Goal: Task Accomplishment & Management: Manage account settings

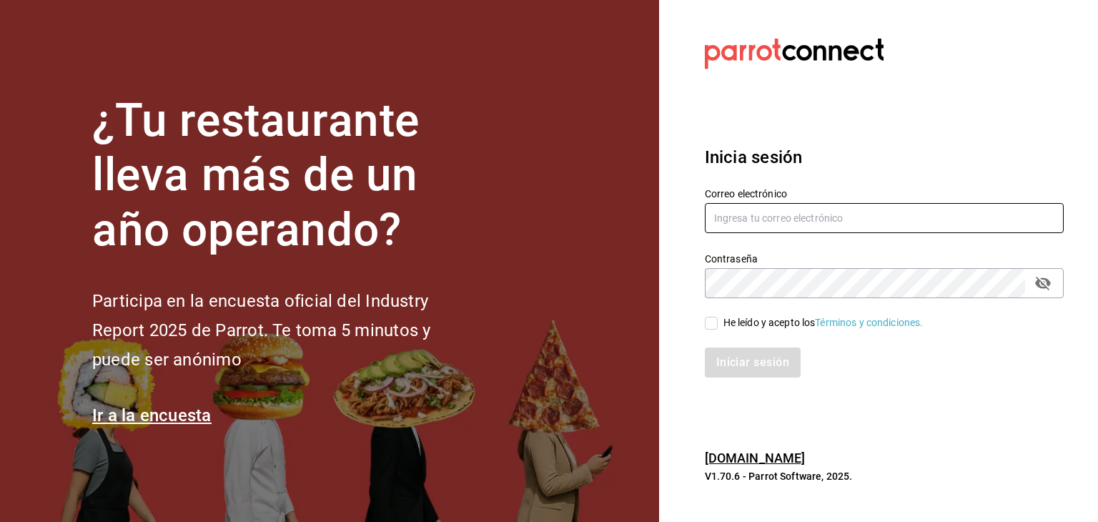
type input "[EMAIL_ADDRESS][DOMAIN_NAME]"
click at [755, 311] on div "He leído y acepto los Términos y condiciones." at bounding box center [876, 314] width 376 height 33
click at [731, 316] on div "He leído y acepto los Términos y condiciones." at bounding box center [824, 322] width 200 height 15
click at [718, 317] on input "He leído y acepto los Términos y condiciones." at bounding box center [711, 323] width 13 height 13
checkbox input "true"
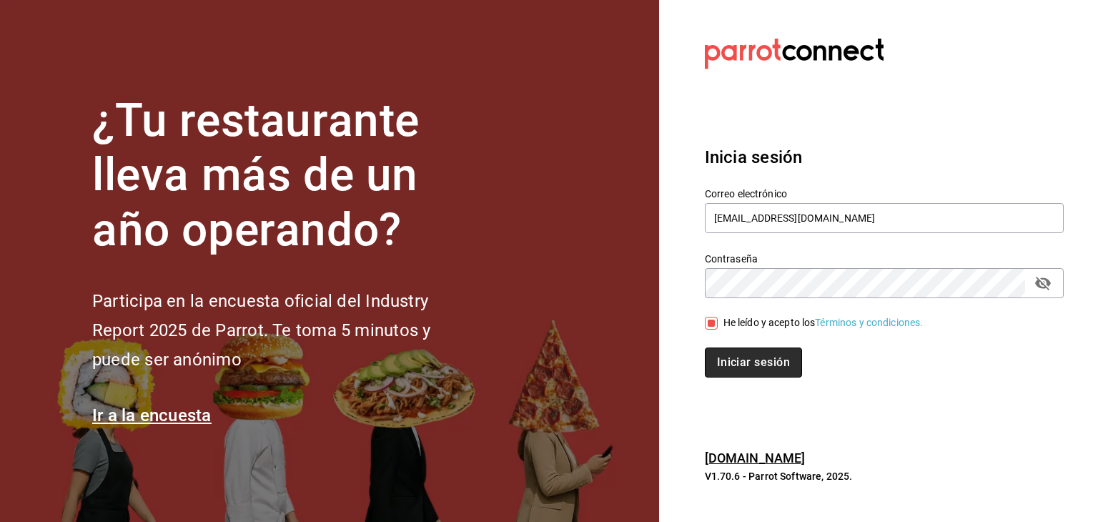
click at [741, 352] on button "Iniciar sesión" at bounding box center [753, 362] width 97 height 30
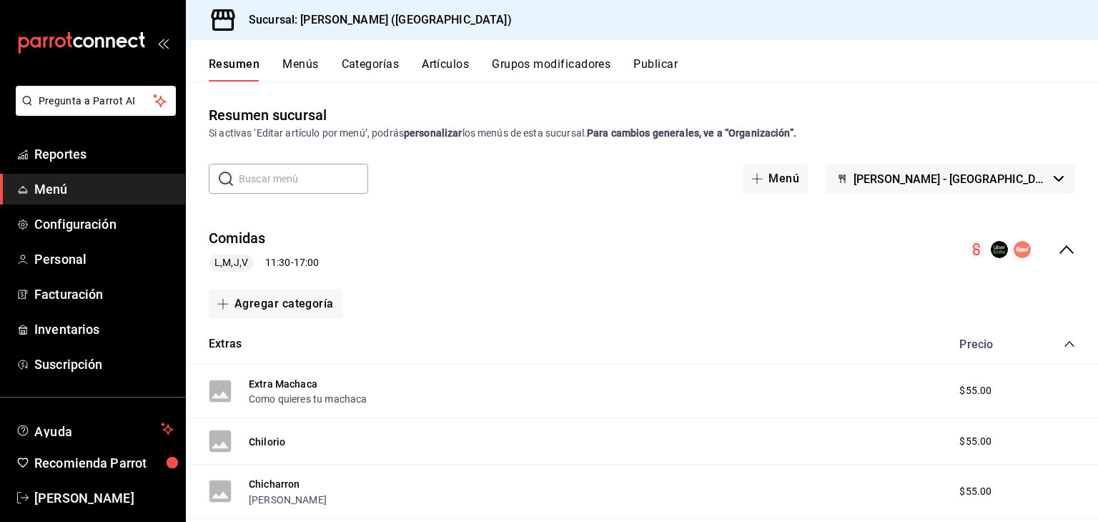
click at [302, 64] on button "Menús" at bounding box center [300, 69] width 36 height 24
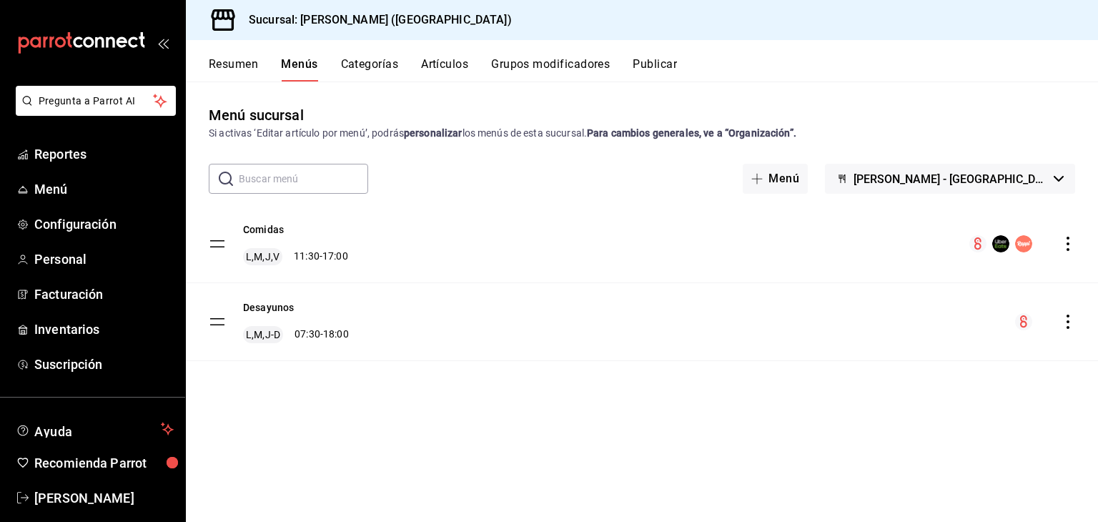
click at [1060, 321] on div "menu-maker-table" at bounding box center [1045, 321] width 60 height 17
click at [1067, 325] on icon "actions" at bounding box center [1068, 322] width 14 height 14
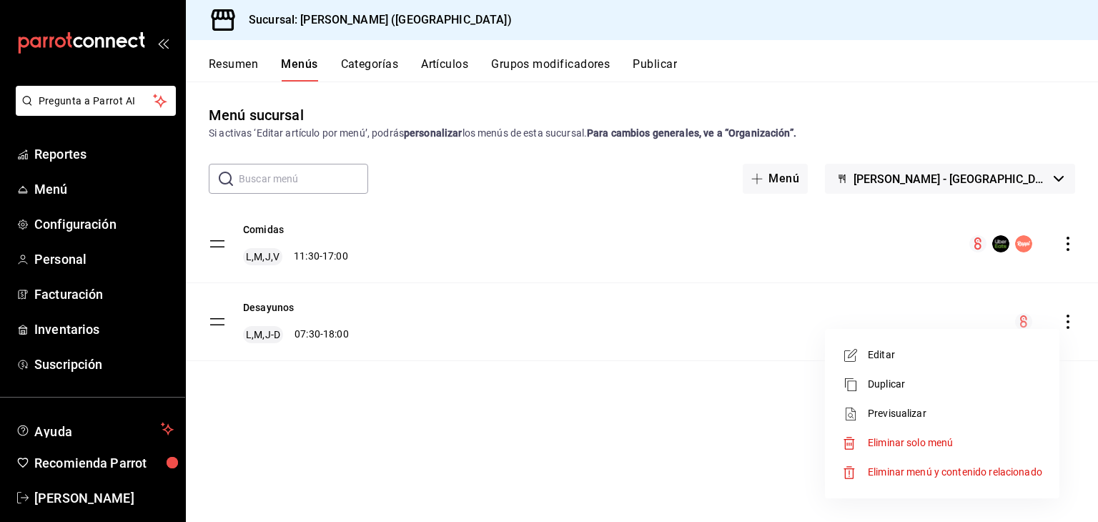
click at [914, 355] on span "Editar" at bounding box center [955, 354] width 174 height 15
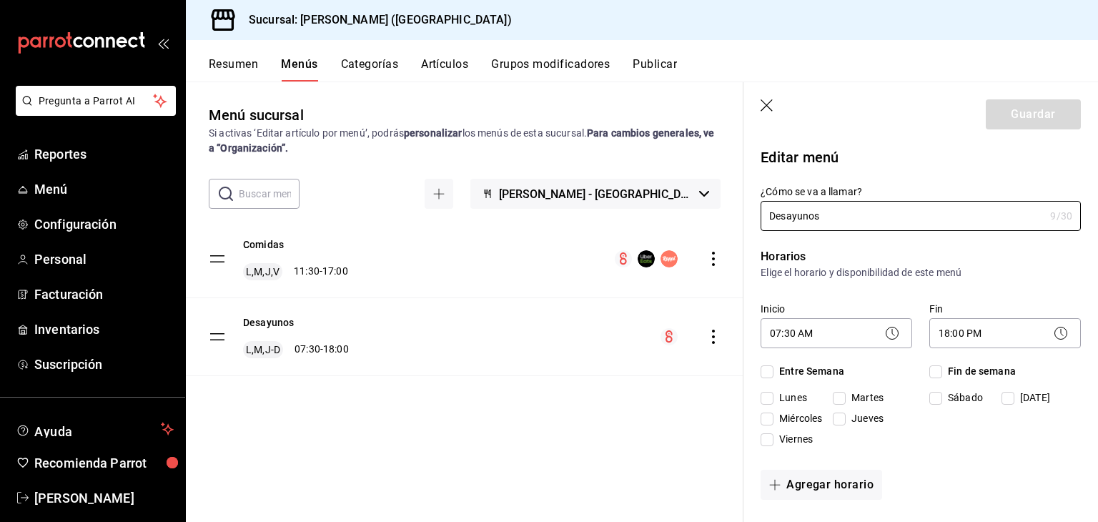
checkbox input "true"
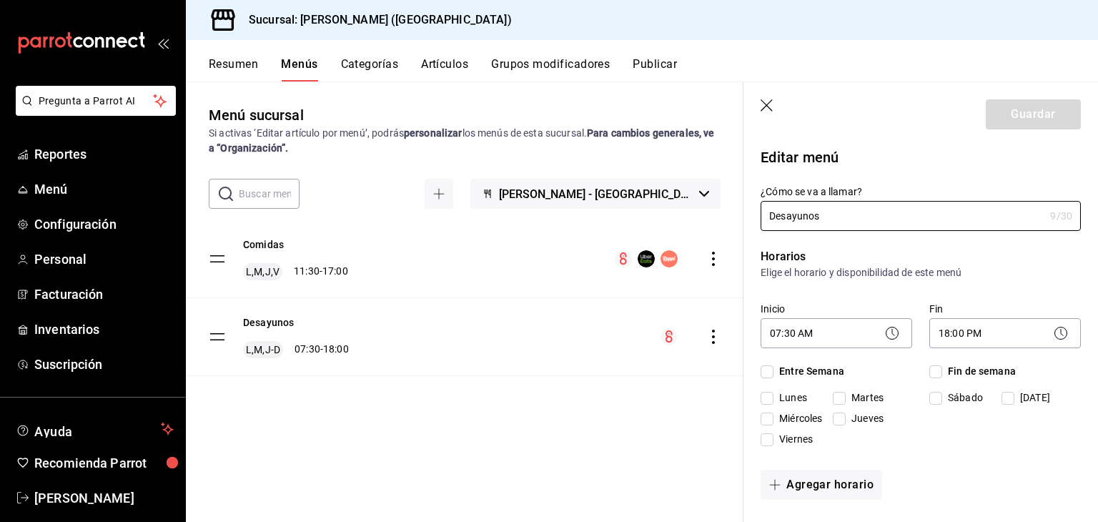
checkbox input "true"
click at [803, 427] on div "[DATE] [DATE] [DATE] [DATE] [DATE]" at bounding box center [837, 421] width 152 height 62
click at [784, 421] on span "Miércoles" at bounding box center [798, 418] width 49 height 15
click at [774, 421] on input "Miércoles" at bounding box center [767, 419] width 13 height 13
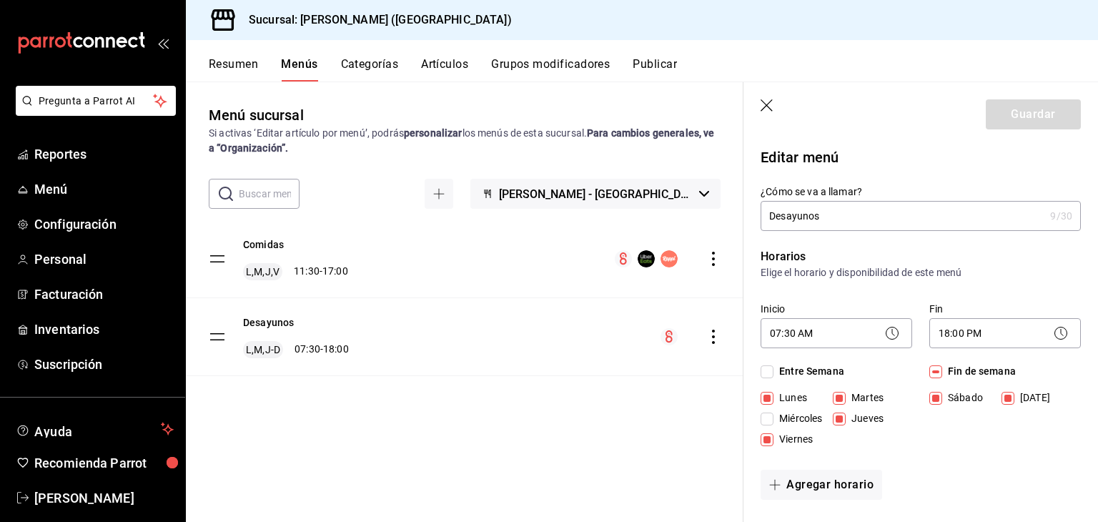
checkbox input "true"
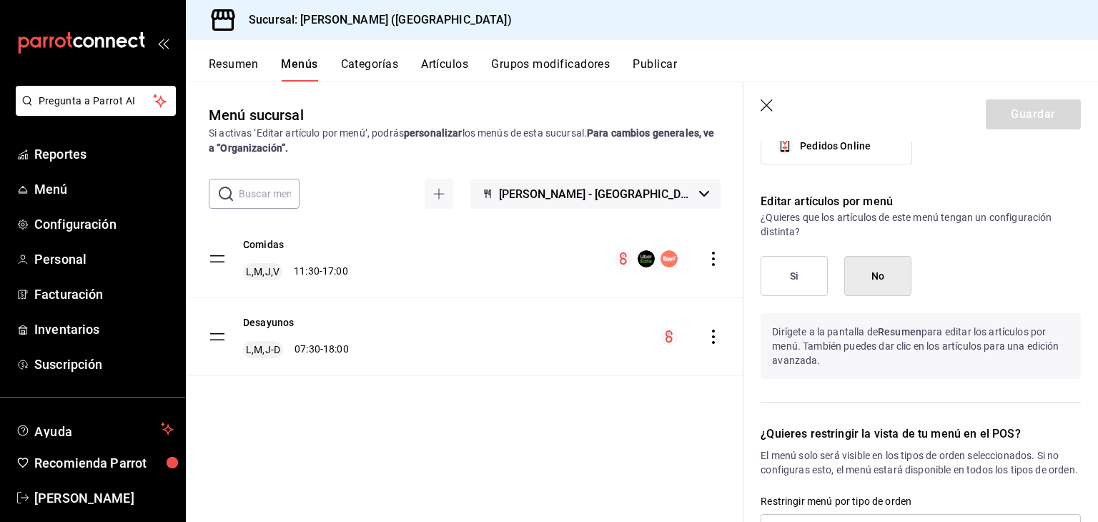
scroll to position [1343, 0]
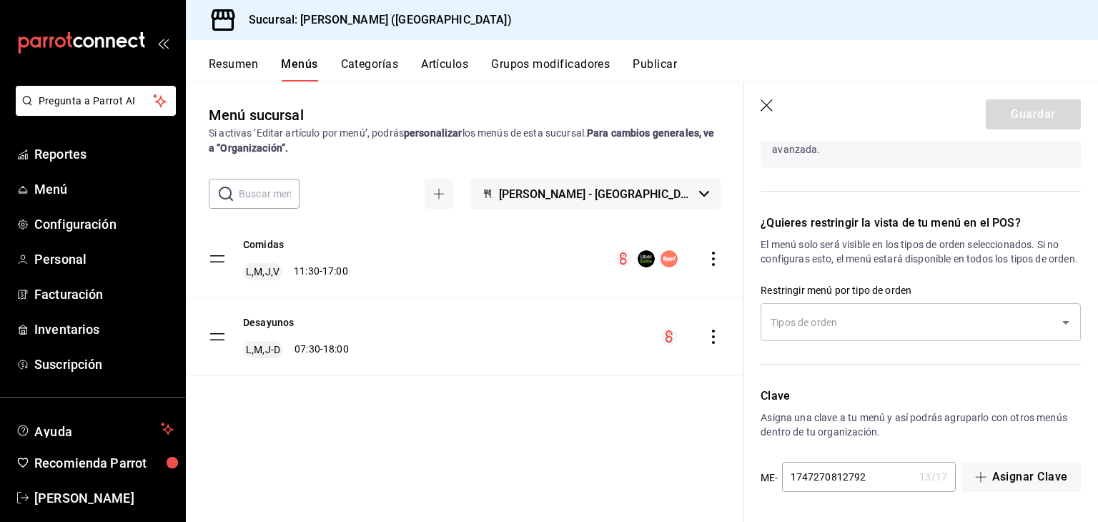
click at [1030, 95] on header "Guardar" at bounding box center [921, 111] width 355 height 59
click at [990, 115] on div "Guardar" at bounding box center [1033, 114] width 95 height 30
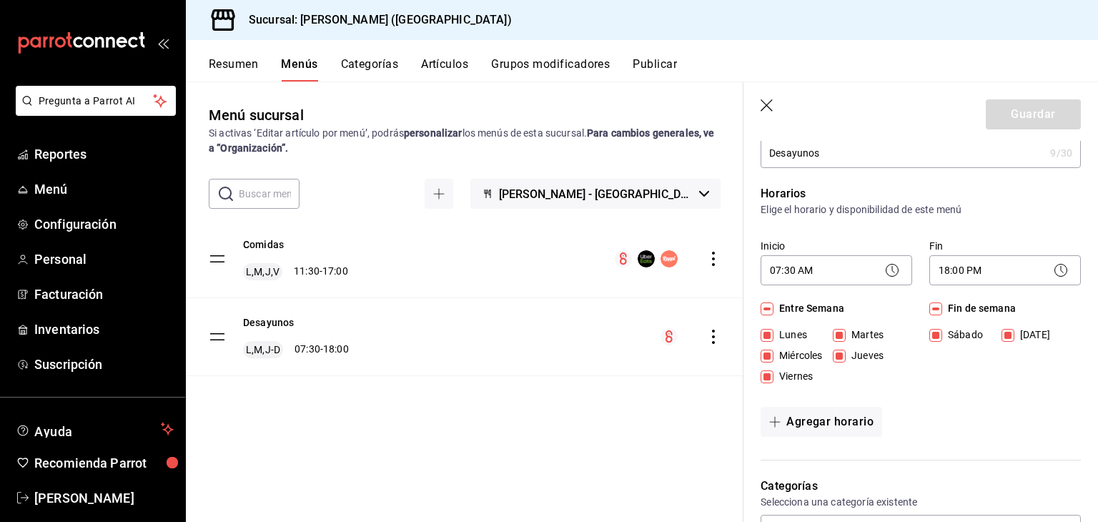
scroll to position [0, 0]
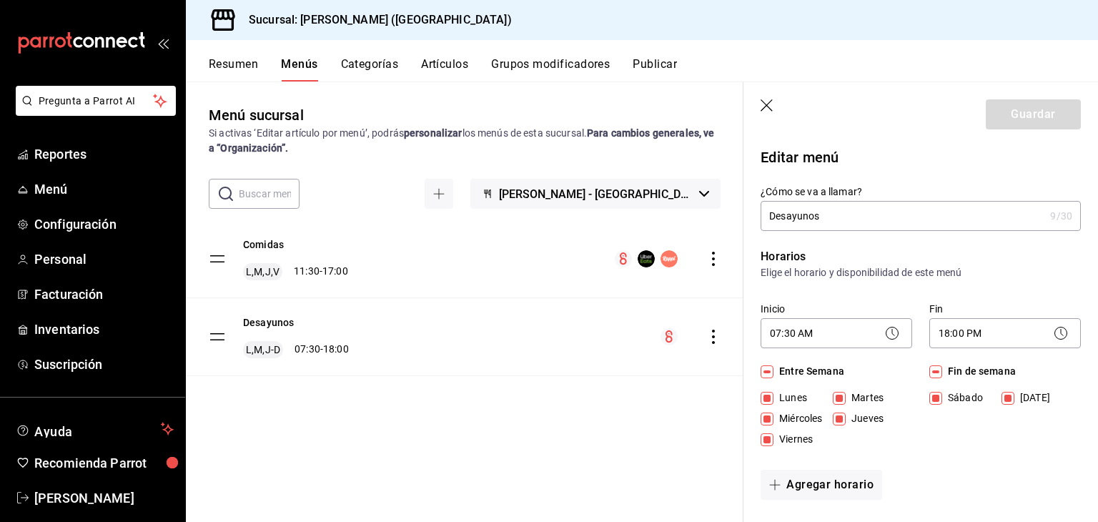
click at [766, 112] on icon "button" at bounding box center [768, 106] width 14 height 14
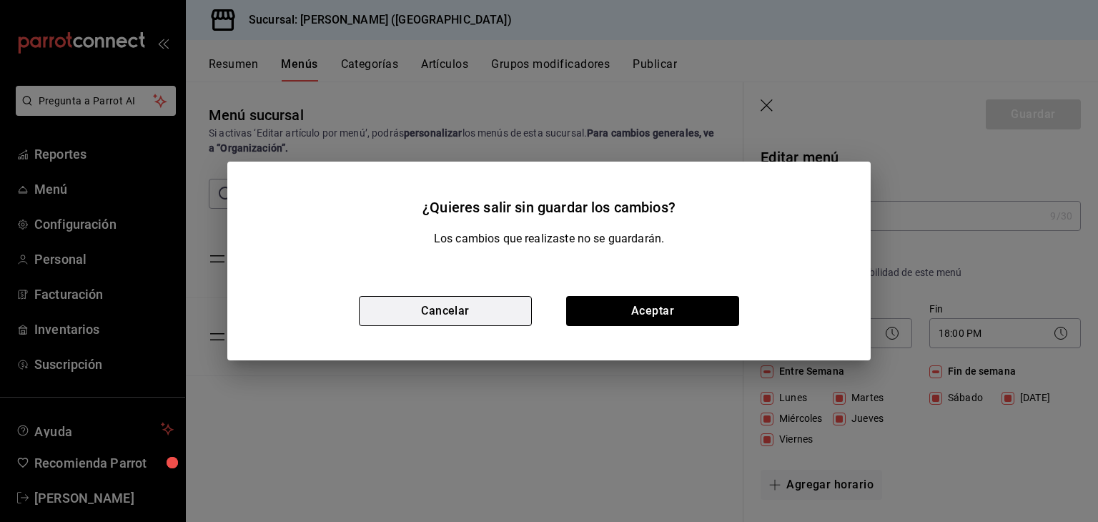
click at [486, 297] on button "Cancelar" at bounding box center [445, 311] width 173 height 30
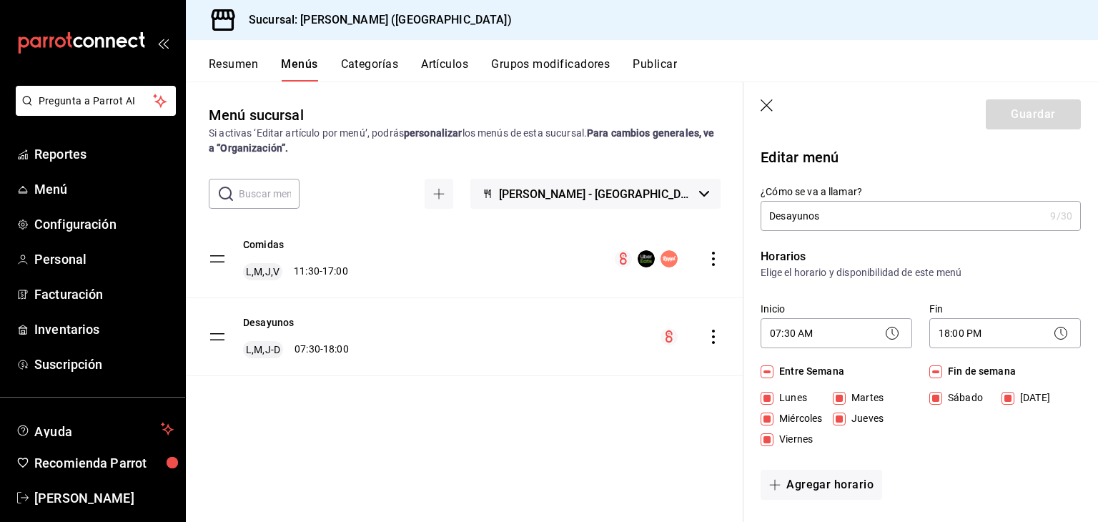
click at [867, 213] on input "Desayunos" at bounding box center [903, 216] width 284 height 29
type input "Desayunos"
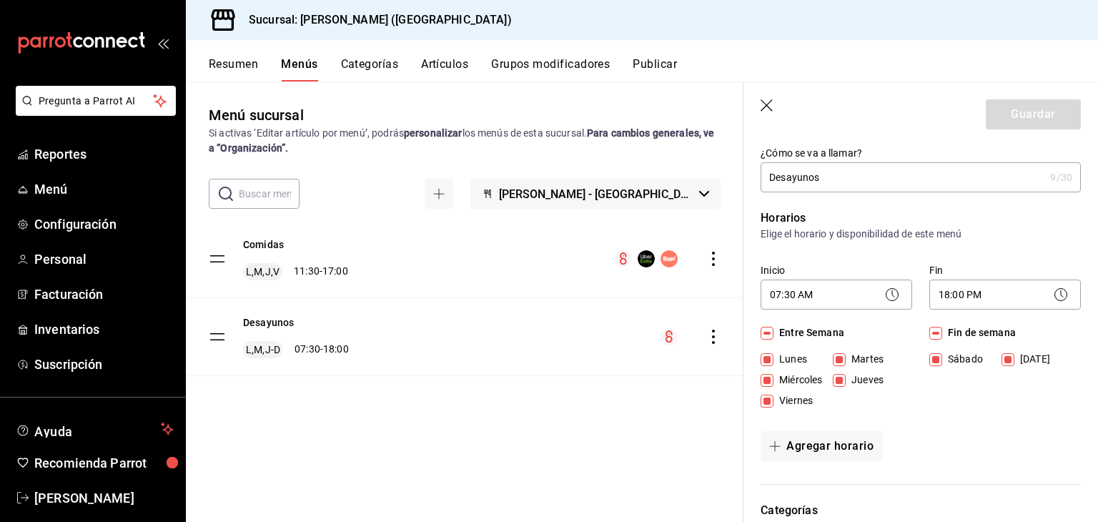
scroll to position [39, 0]
click at [844, 374] on input "Jueves" at bounding box center [839, 379] width 13 height 13
checkbox input "false"
click at [839, 379] on input "Jueves" at bounding box center [839, 379] width 13 height 13
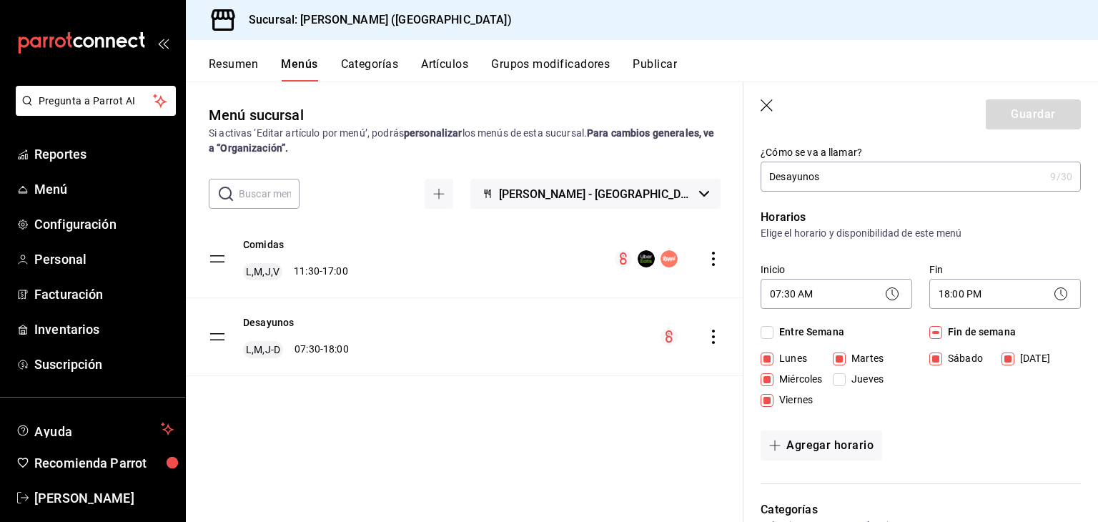
checkbox input "true"
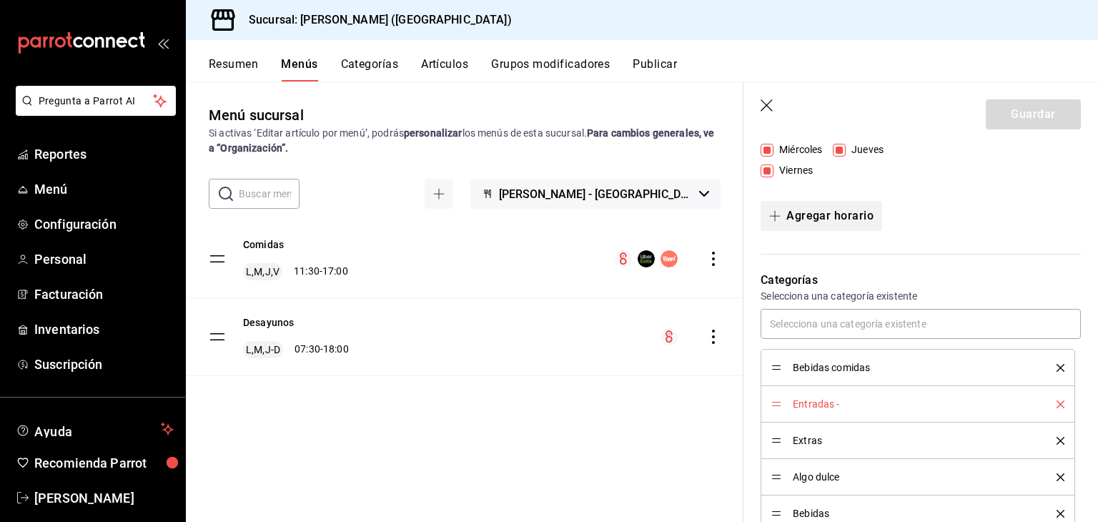
click at [849, 203] on button "Agregar horario" at bounding box center [822, 216] width 122 height 30
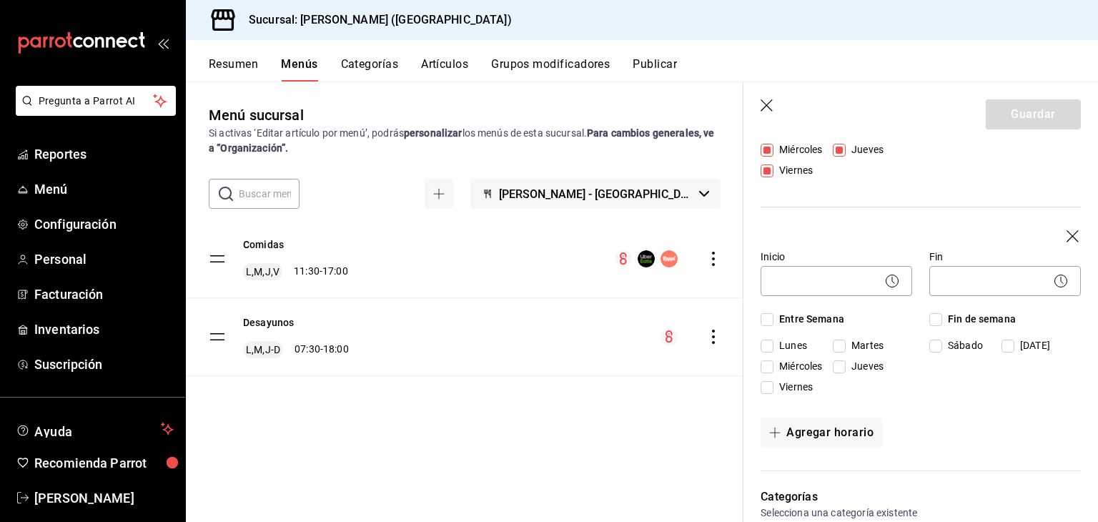
click at [1061, 230] on div "Inicio 07:30 AM 07:30 Fin 18:00 PM 18:00 Entre Semana [DATE] [DATE] [DATE] [DAT…" at bounding box center [921, 129] width 320 height 202
click at [1067, 237] on icon "button" at bounding box center [1074, 237] width 14 height 14
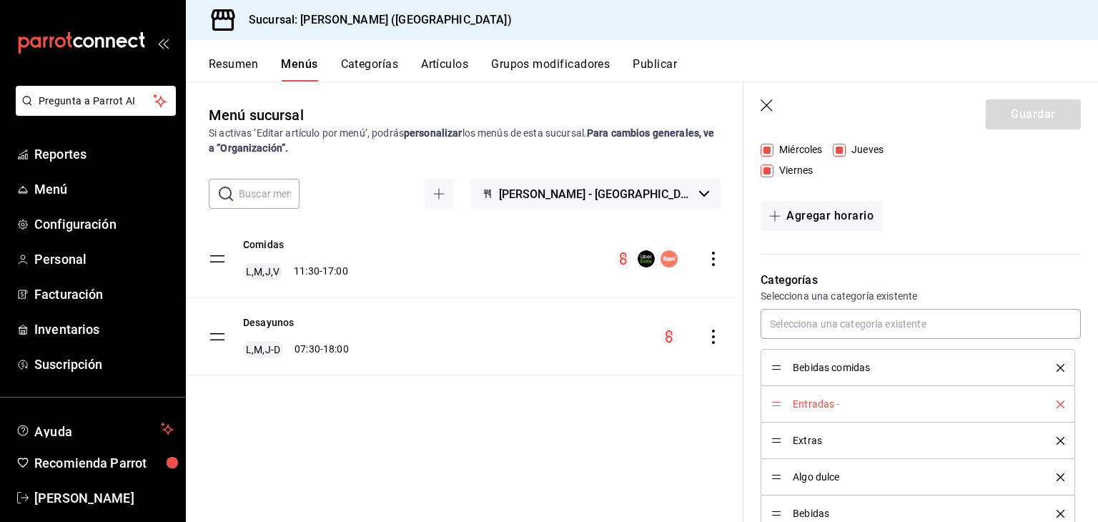
click at [1001, 119] on div "Guardar" at bounding box center [1033, 114] width 95 height 30
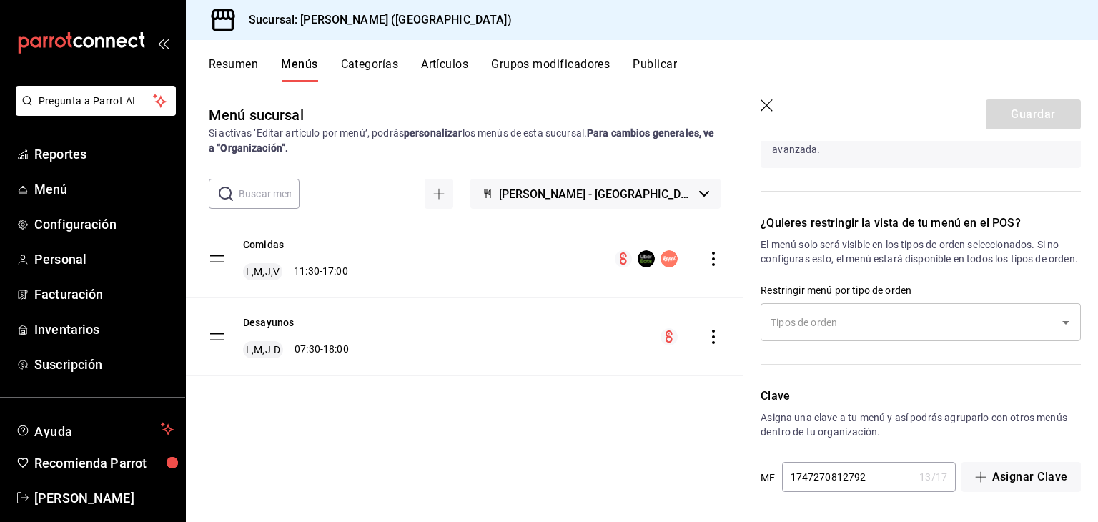
scroll to position [1343, 0]
click at [1003, 101] on div "Guardar" at bounding box center [1033, 114] width 95 height 30
click at [756, 112] on header "Guardar" at bounding box center [921, 111] width 355 height 59
click at [771, 91] on header "Guardar" at bounding box center [921, 111] width 355 height 59
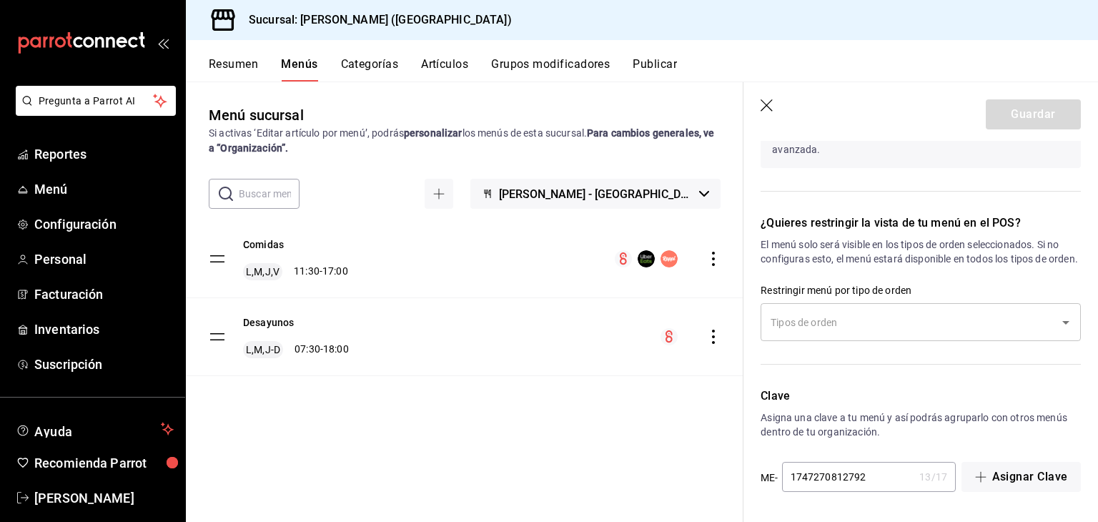
click at [766, 101] on icon "button" at bounding box center [768, 106] width 14 height 14
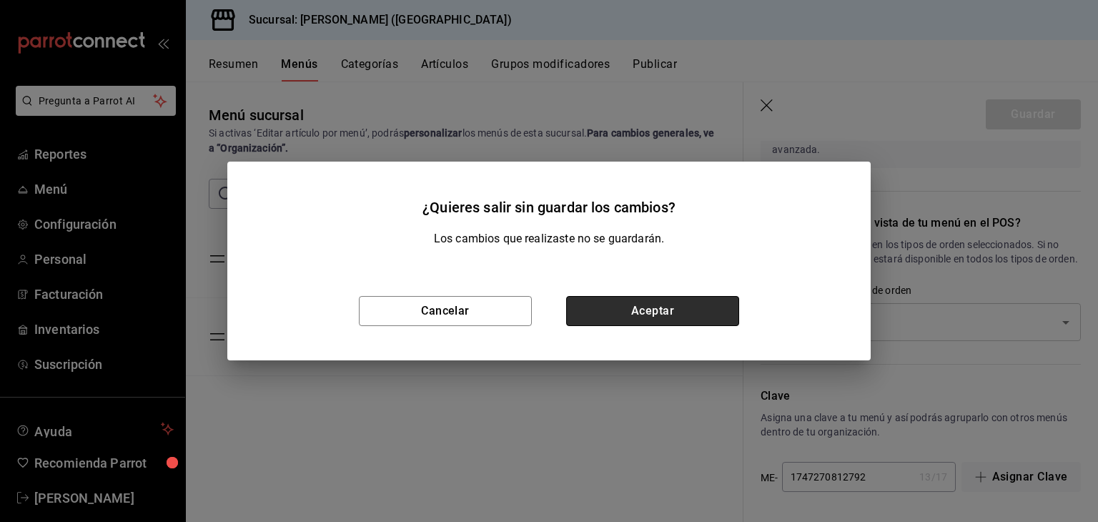
click at [623, 314] on button "Aceptar" at bounding box center [652, 311] width 173 height 30
checkbox input "false"
type input "1758123588936"
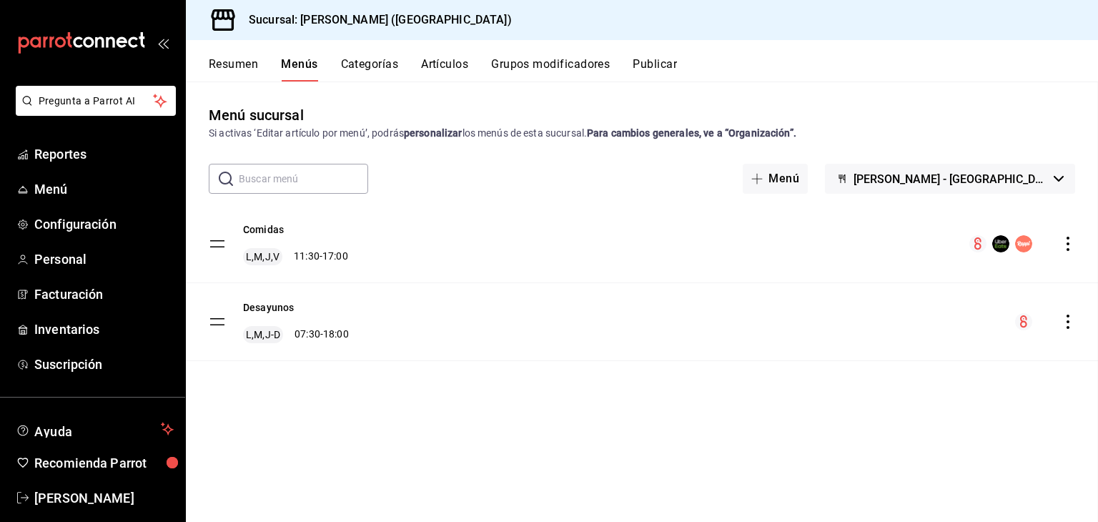
scroll to position [838, 0]
checkbox input "false"
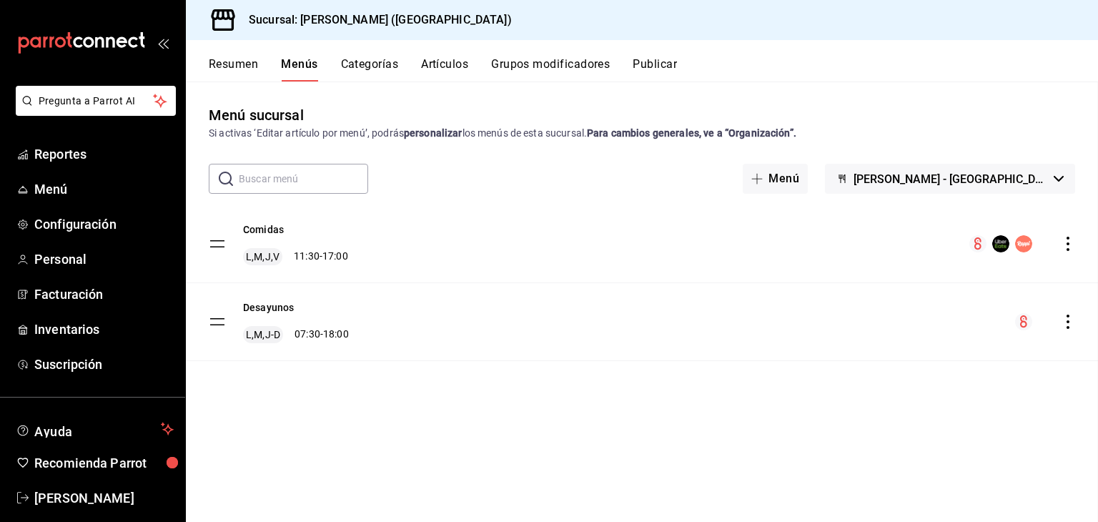
checkbox input "false"
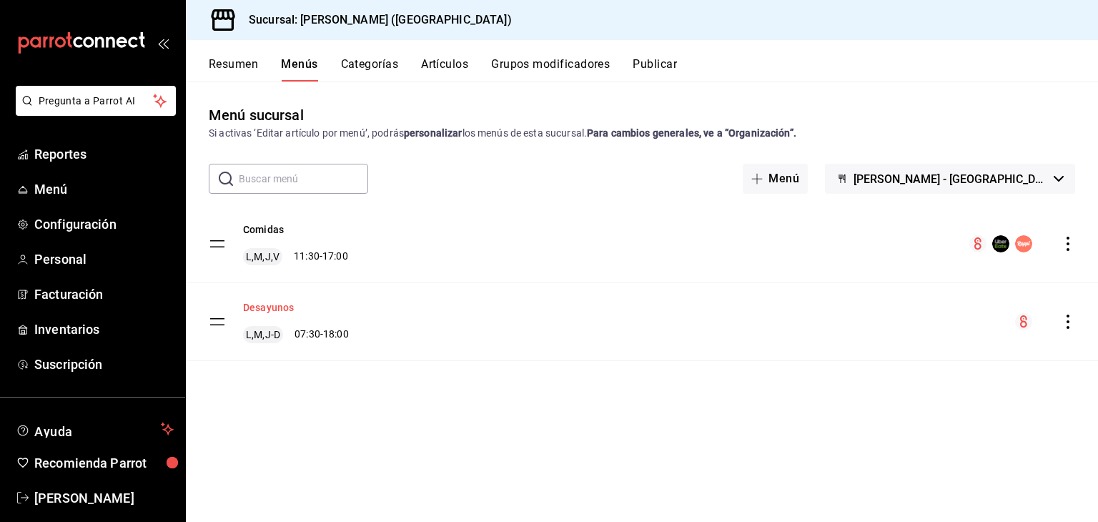
click at [274, 307] on button "Desayunos" at bounding box center [268, 307] width 51 height 14
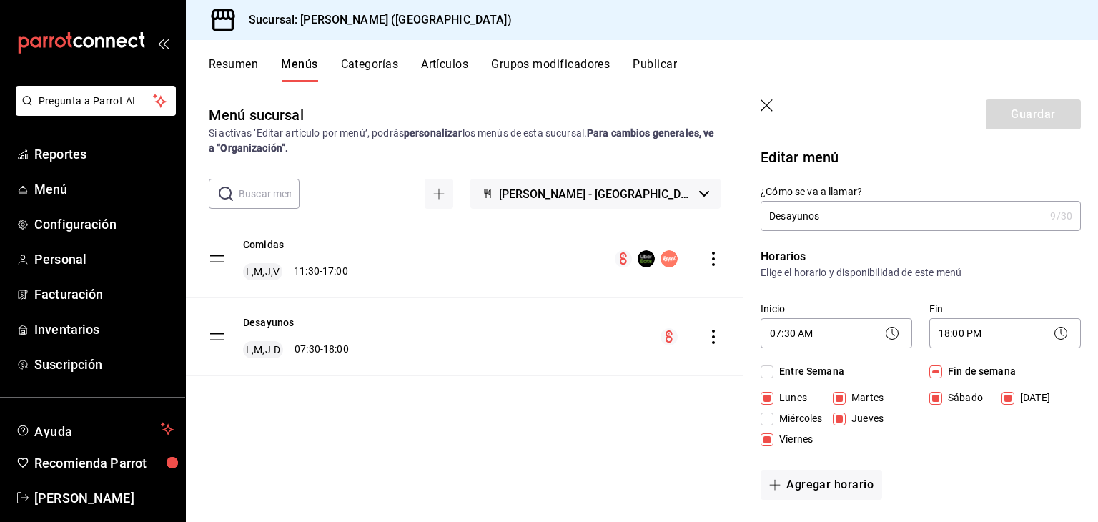
click at [769, 422] on input "Miércoles" at bounding box center [767, 419] width 13 height 13
checkbox input "true"
click at [997, 119] on div "Guardar" at bounding box center [1033, 114] width 95 height 30
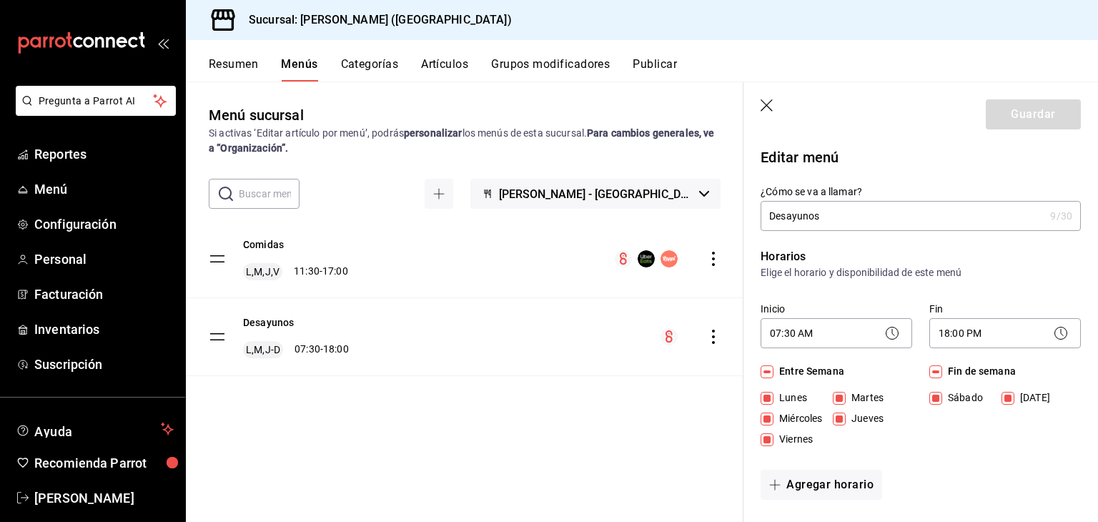
click at [997, 119] on div "Guardar" at bounding box center [1033, 114] width 95 height 30
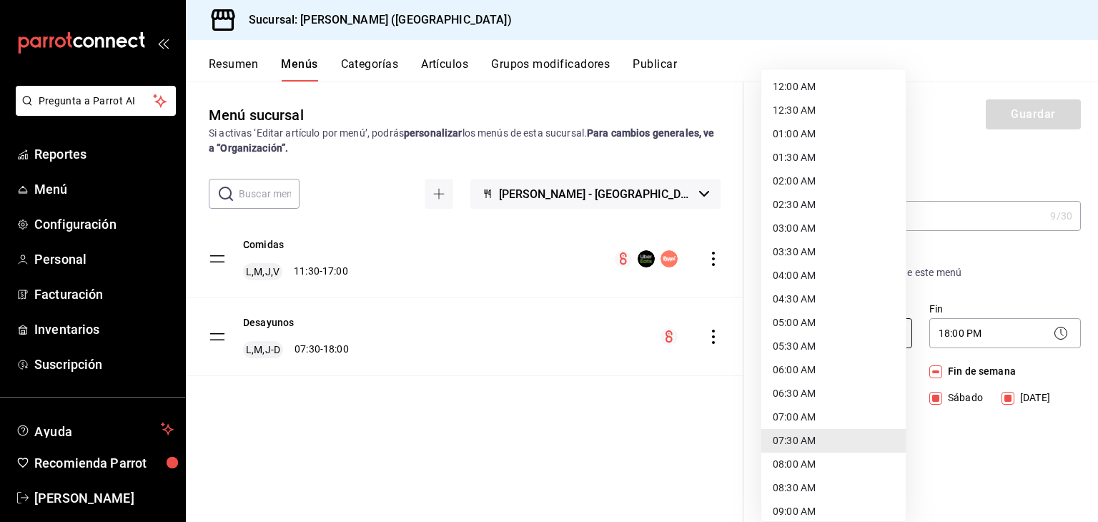
click at [813, 324] on body "Pregunta a Parrot AI Reportes Menú Configuración Personal Facturación Inventari…" at bounding box center [549, 261] width 1098 height 522
click at [789, 425] on li "07:00 AM" at bounding box center [833, 417] width 144 height 24
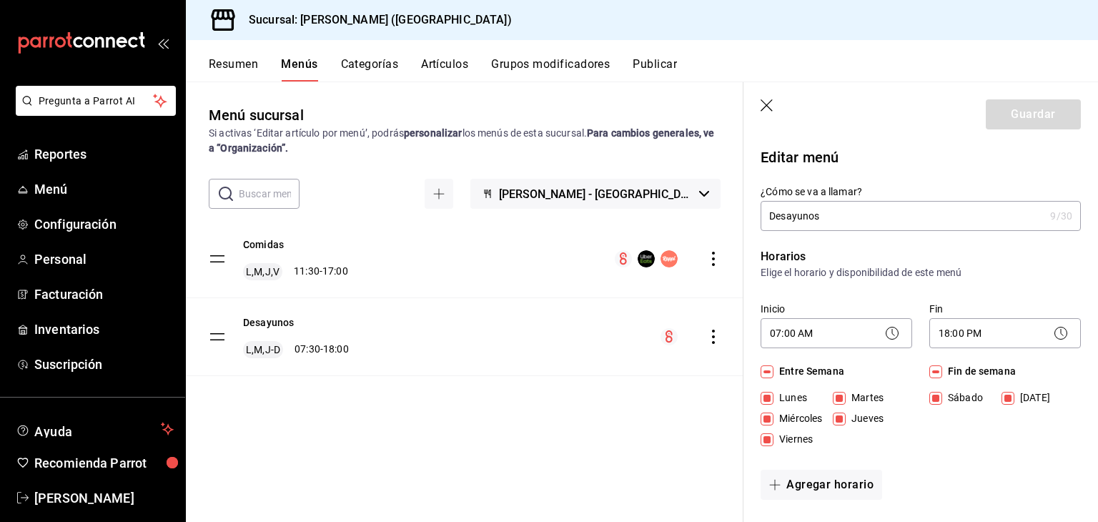
click at [1026, 109] on div "Guardar" at bounding box center [1033, 114] width 95 height 30
click at [795, 352] on div "Inicio 07:00 AM 07:00" at bounding box center [837, 327] width 152 height 50
click at [792, 348] on div "07:00 AM 07:00" at bounding box center [837, 331] width 152 height 38
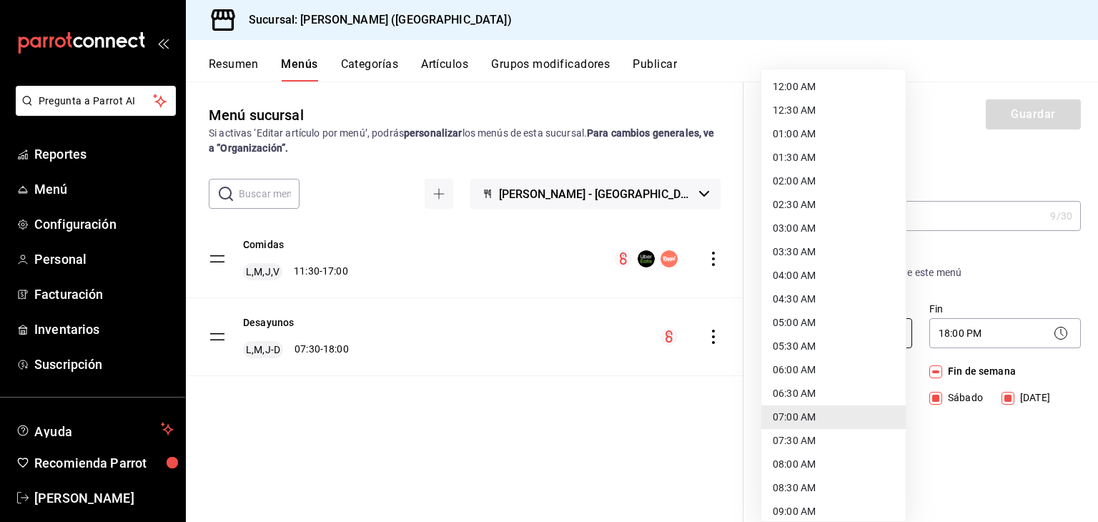
click at [778, 342] on body "Pregunta a Parrot AI Reportes Menú Configuración Personal Facturación Inventari…" at bounding box center [549, 261] width 1098 height 522
click at [804, 436] on li "07:30 AM" at bounding box center [833, 441] width 144 height 24
type input "07:30"
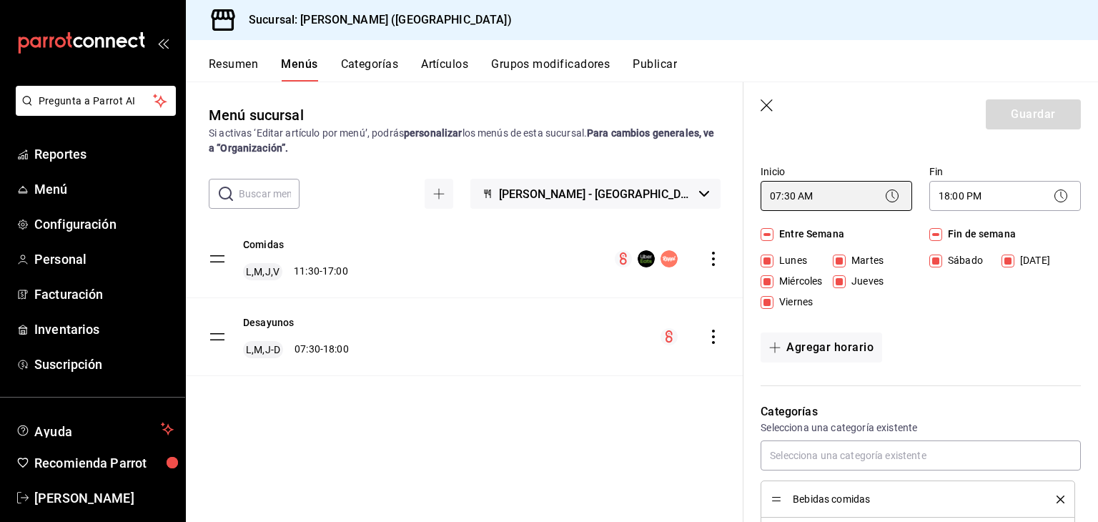
scroll to position [143, 0]
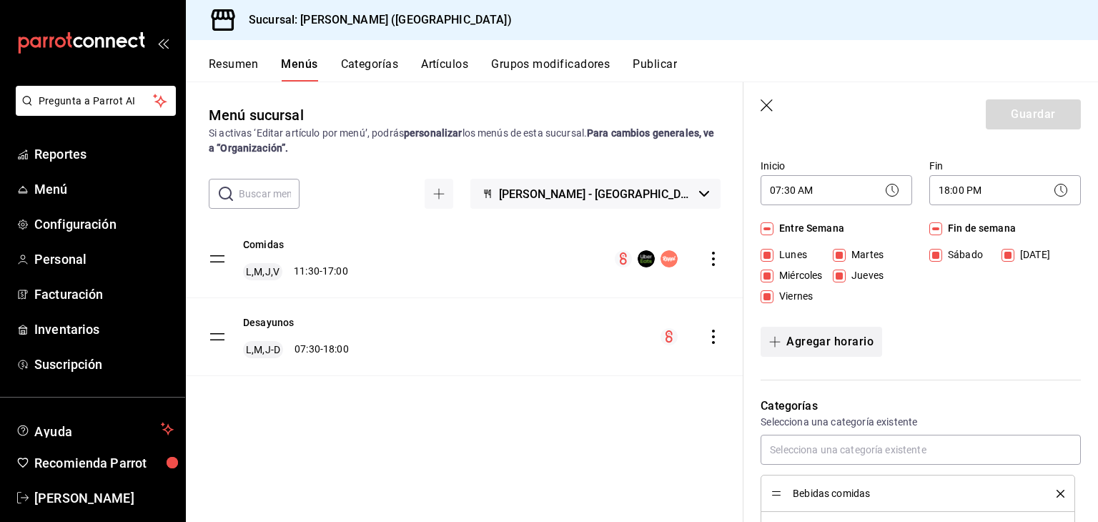
click at [797, 338] on button "Agregar horario" at bounding box center [822, 342] width 122 height 30
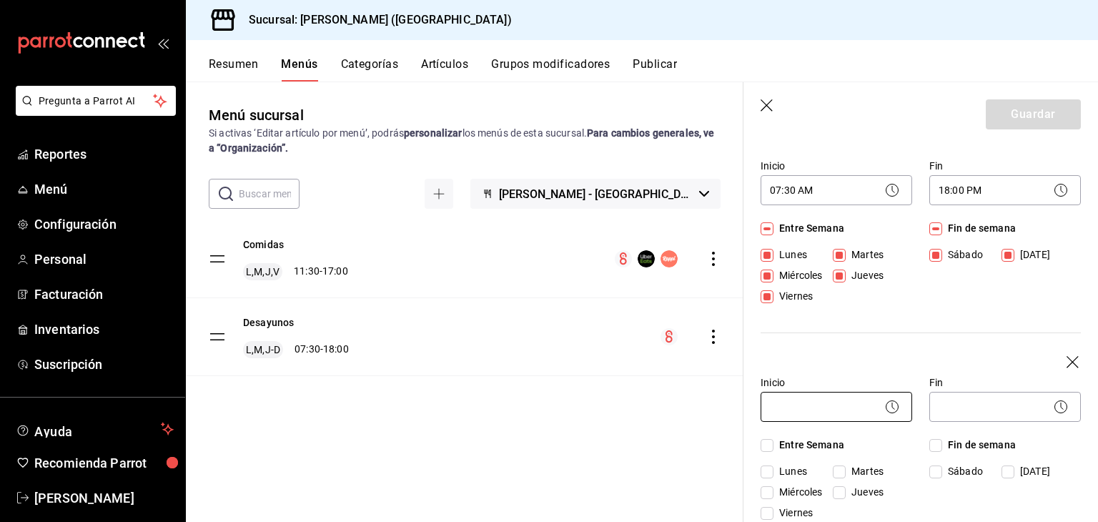
click at [809, 406] on body "Pregunta a Parrot AI Reportes Menú Configuración Personal Facturación Inventari…" at bounding box center [549, 261] width 1098 height 522
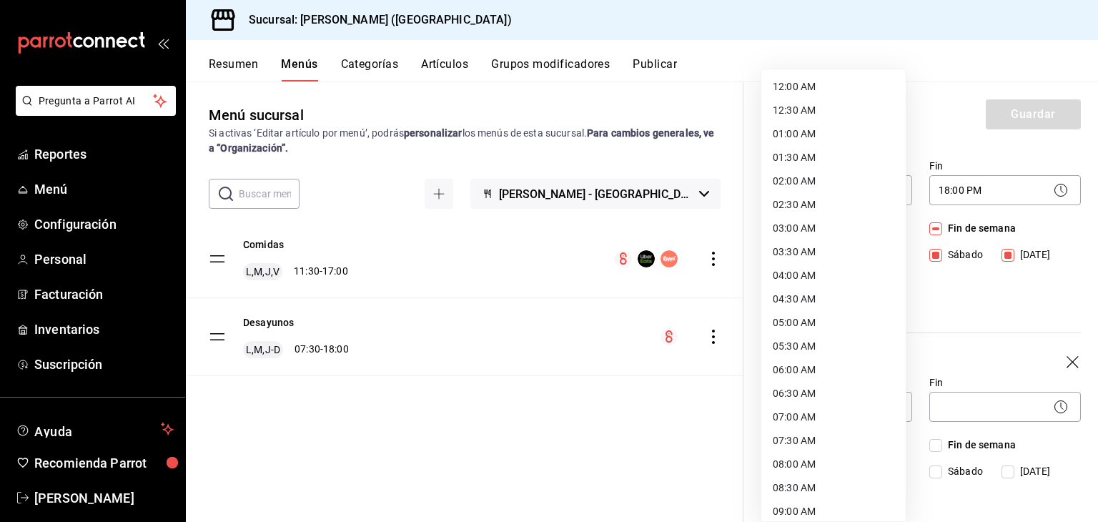
drag, startPoint x: 809, startPoint y: 433, endPoint x: 792, endPoint y: 443, distance: 20.2
click at [792, 443] on li "07:30 AM" at bounding box center [833, 441] width 144 height 24
type input "07:30"
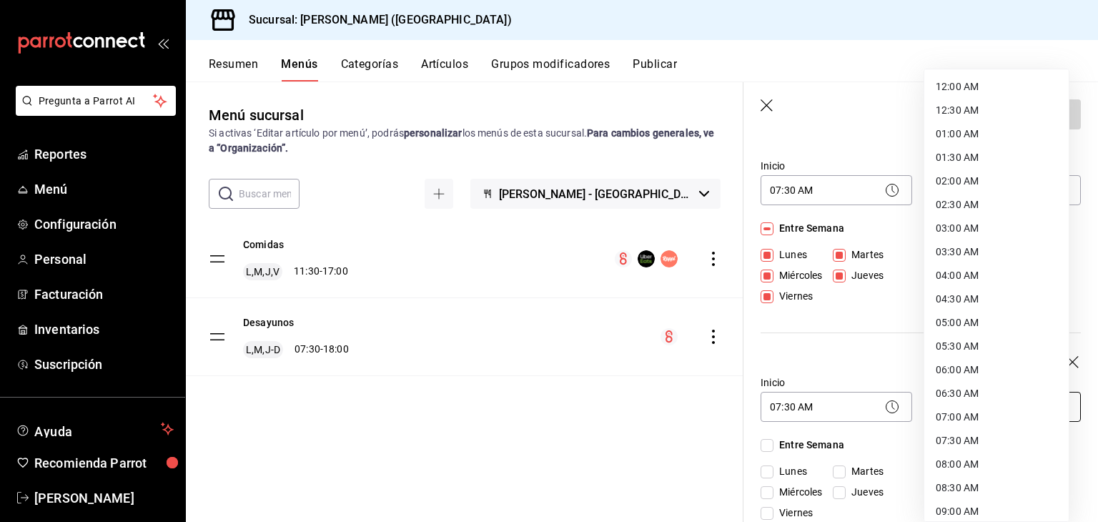
click at [960, 407] on body "Pregunta a Parrot AI Reportes Menú Configuración Personal Facturación Inventari…" at bounding box center [549, 261] width 1098 height 522
click at [960, 407] on li "07:00 AM" at bounding box center [996, 417] width 144 height 24
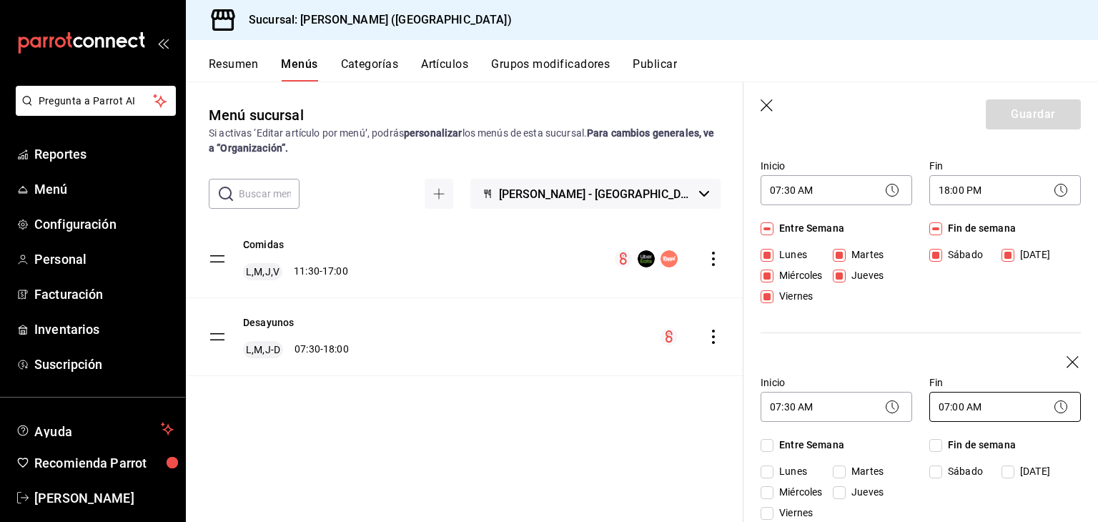
click at [960, 407] on body "Pregunta a Parrot AI Reportes Menú Configuración Personal Facturación Inventari…" at bounding box center [549, 261] width 1098 height 522
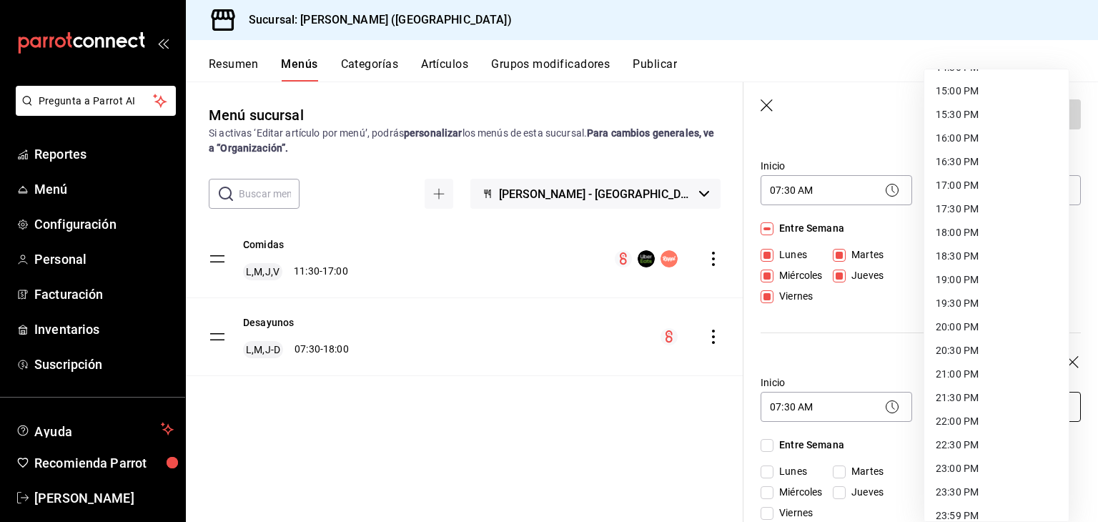
scroll to position [704, 0]
click at [950, 138] on li "16:00 PM" at bounding box center [996, 139] width 144 height 24
type input "16:00"
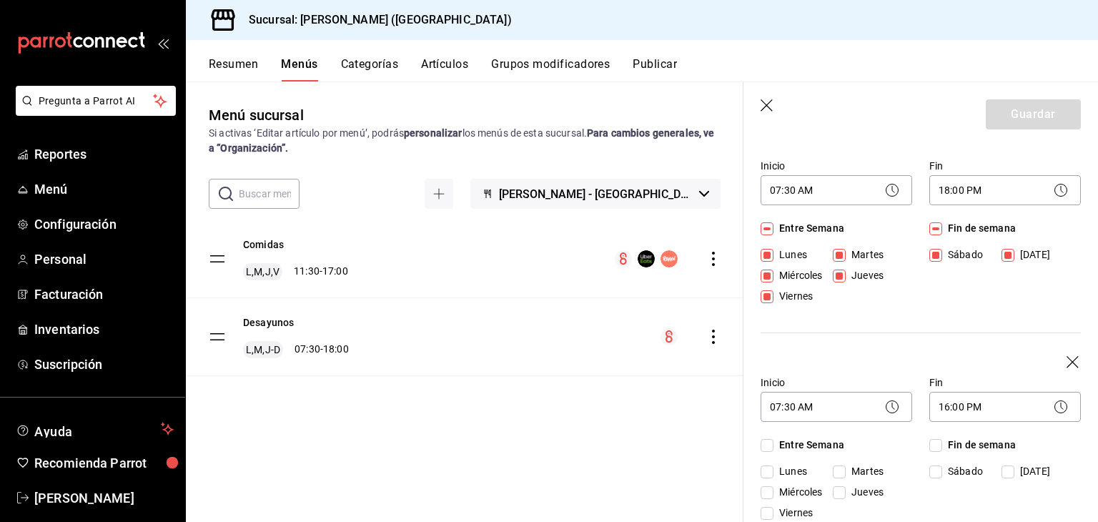
click at [774, 492] on span "Miércoles" at bounding box center [798, 492] width 49 height 15
click at [774, 492] on input "Miércoles" at bounding box center [767, 492] width 13 height 13
checkbox input "true"
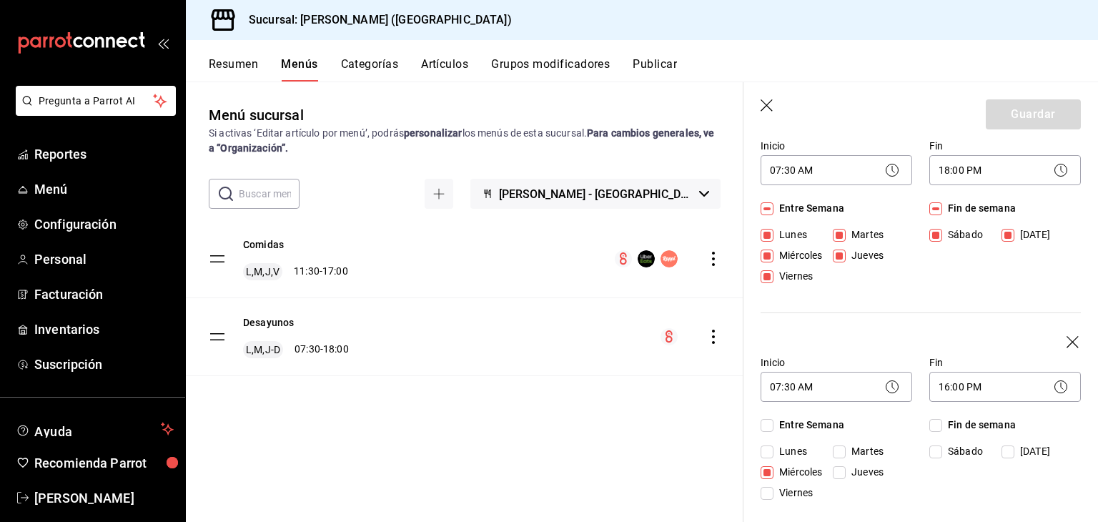
scroll to position [162, 0]
click at [1054, 344] on div "Fin 16:00 PM 16:00" at bounding box center [996, 373] width 169 height 67
click at [1067, 344] on icon "button" at bounding box center [1074, 344] width 14 height 14
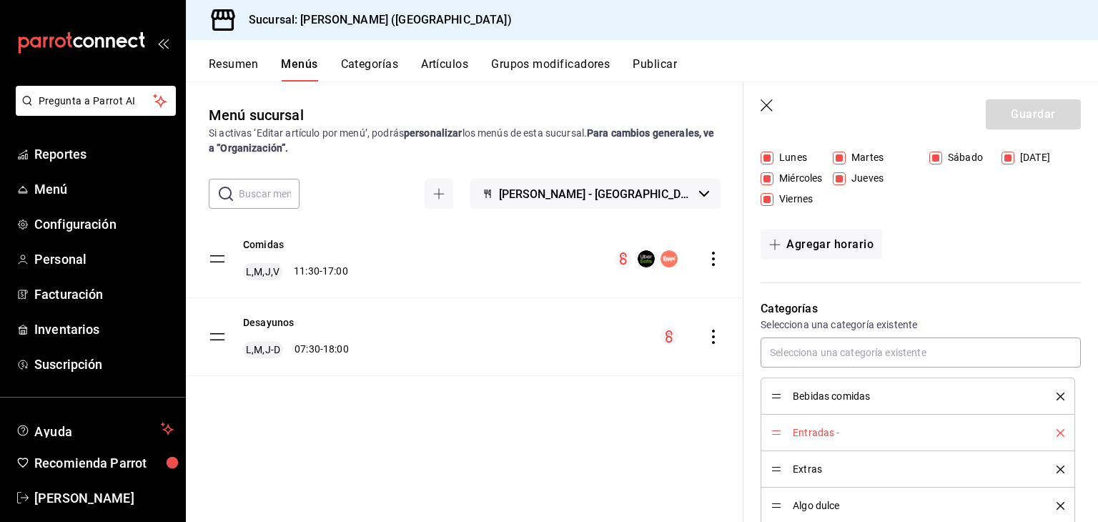
scroll to position [242, 0]
click at [887, 395] on span "Bebidas comidas" at bounding box center [914, 395] width 242 height 10
click at [844, 396] on span "Bebidas comidas" at bounding box center [914, 395] width 242 height 10
click at [811, 426] on span "Entradas -" at bounding box center [914, 431] width 242 height 10
click at [770, 433] on li "Entradas -" at bounding box center [918, 431] width 315 height 36
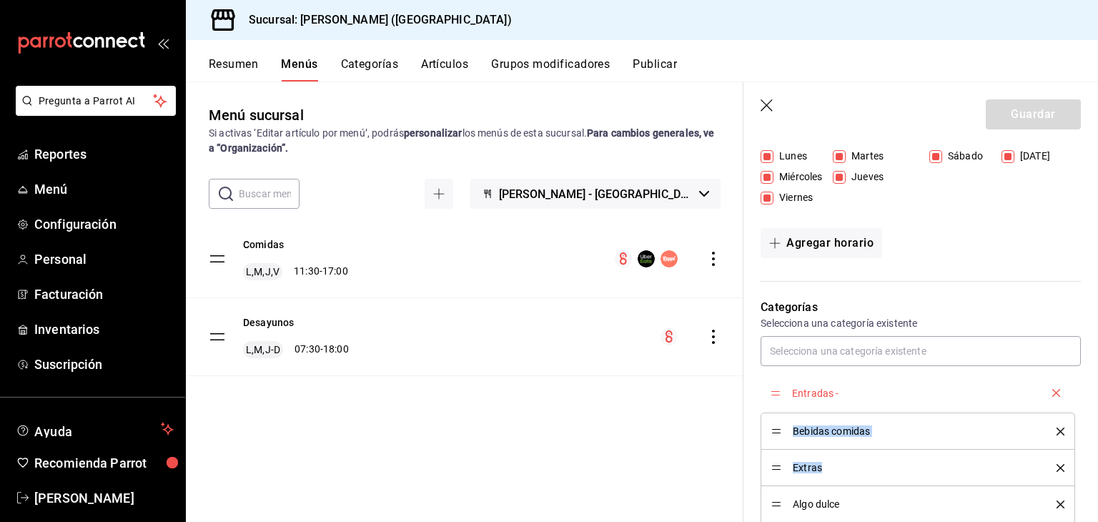
drag, startPoint x: 781, startPoint y: 433, endPoint x: 790, endPoint y: 395, distance: 39.0
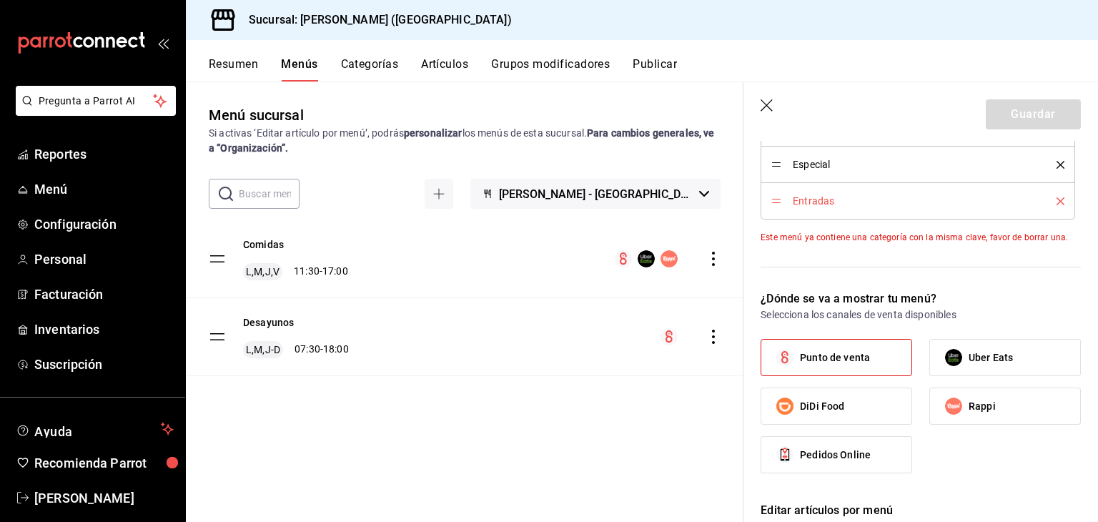
scroll to position [837, 0]
click at [958, 350] on input "Uber Eats" at bounding box center [954, 357] width 30 height 30
checkbox input "true"
click at [957, 404] on input "Rappi" at bounding box center [954, 405] width 30 height 30
checkbox input "true"
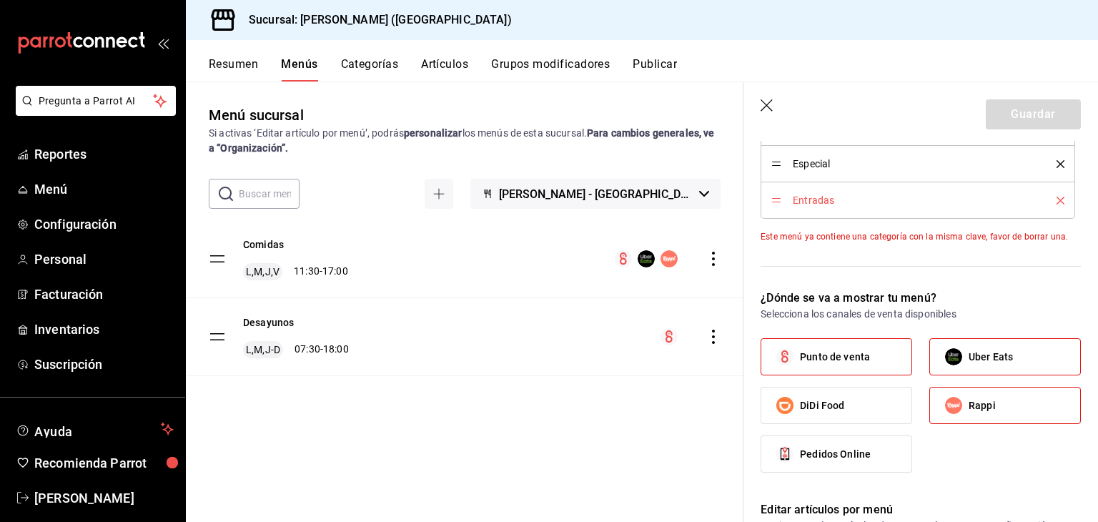
click at [874, 402] on label "DiDi Food" at bounding box center [836, 406] width 150 height 36
click at [800, 402] on input "DiDi Food" at bounding box center [785, 405] width 30 height 30
click at [874, 402] on label "DiDi Food" at bounding box center [836, 406] width 150 height 36
click at [800, 402] on input "DiDi Food" at bounding box center [785, 405] width 30 height 30
checkbox input "false"
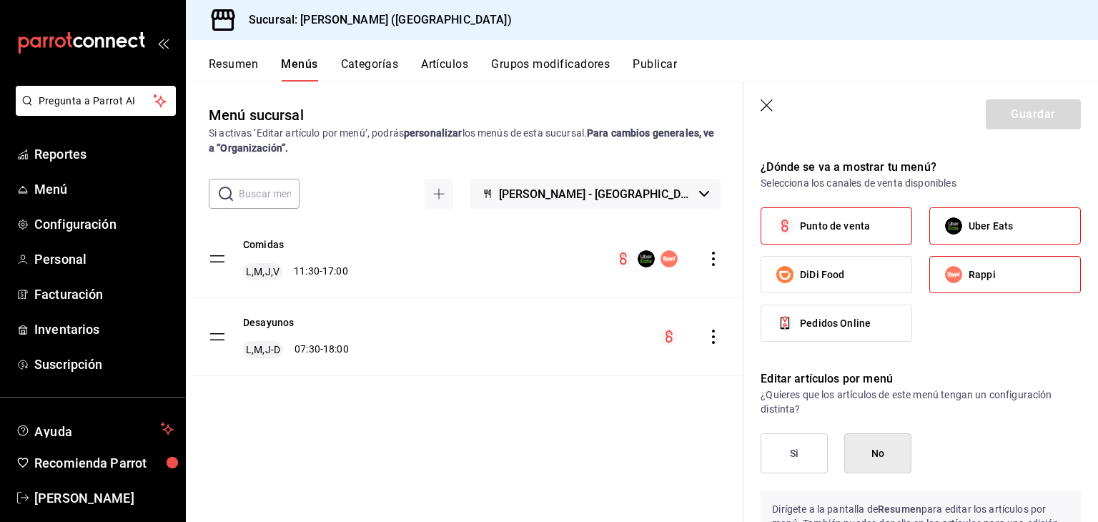
scroll to position [984, 0]
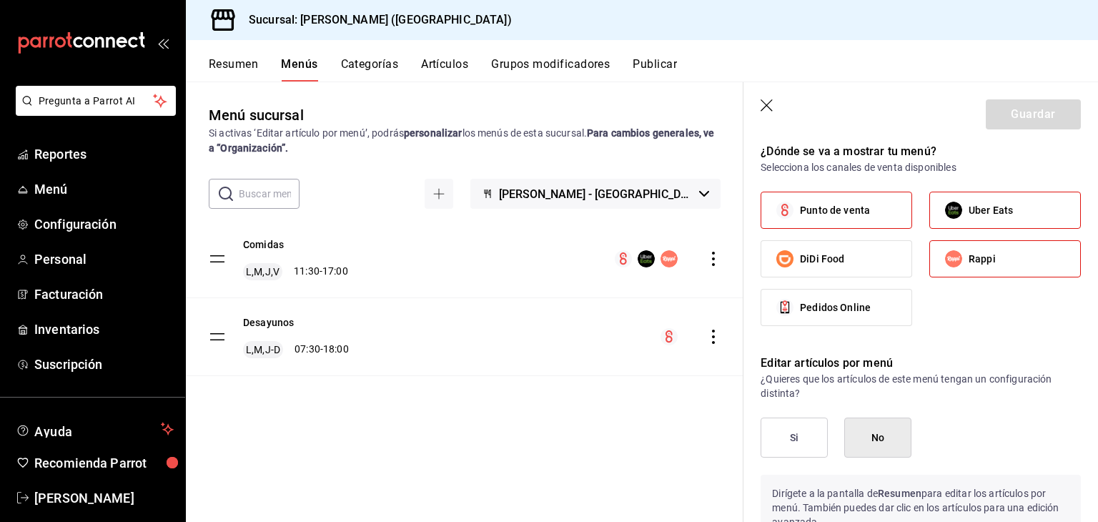
click at [955, 206] on input "Uber Eats" at bounding box center [954, 210] width 30 height 30
checkbox input "false"
click at [969, 253] on span "Rappi" at bounding box center [982, 259] width 27 height 15
click at [964, 253] on input "Rappi" at bounding box center [954, 259] width 30 height 30
checkbox input "false"
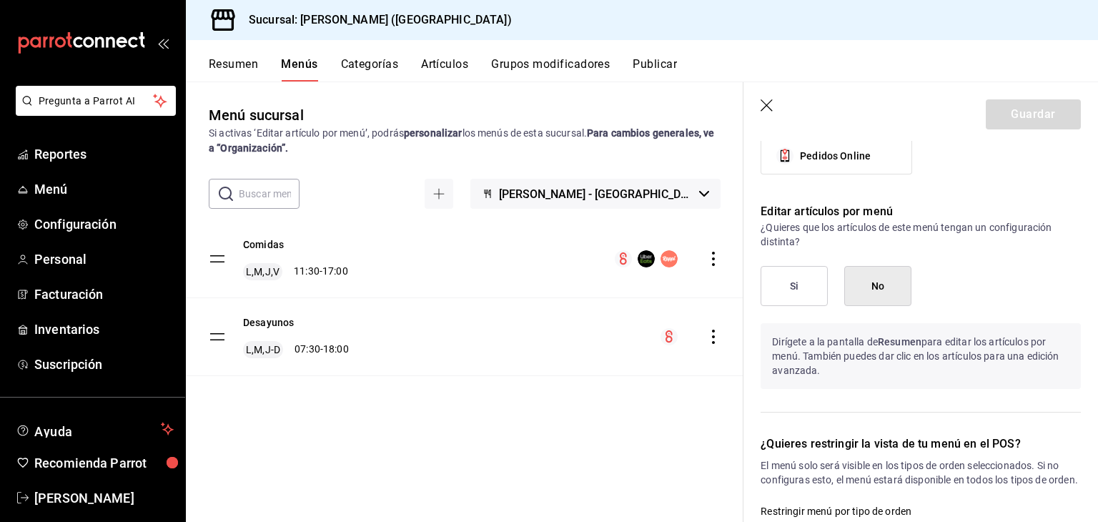
scroll to position [1367, 0]
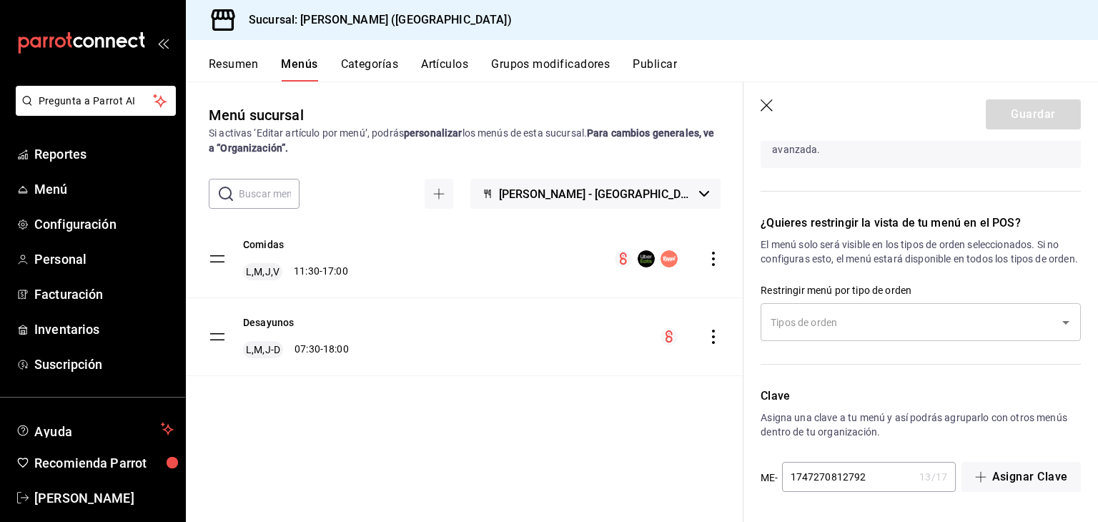
click at [1007, 100] on div "Guardar" at bounding box center [1033, 114] width 95 height 30
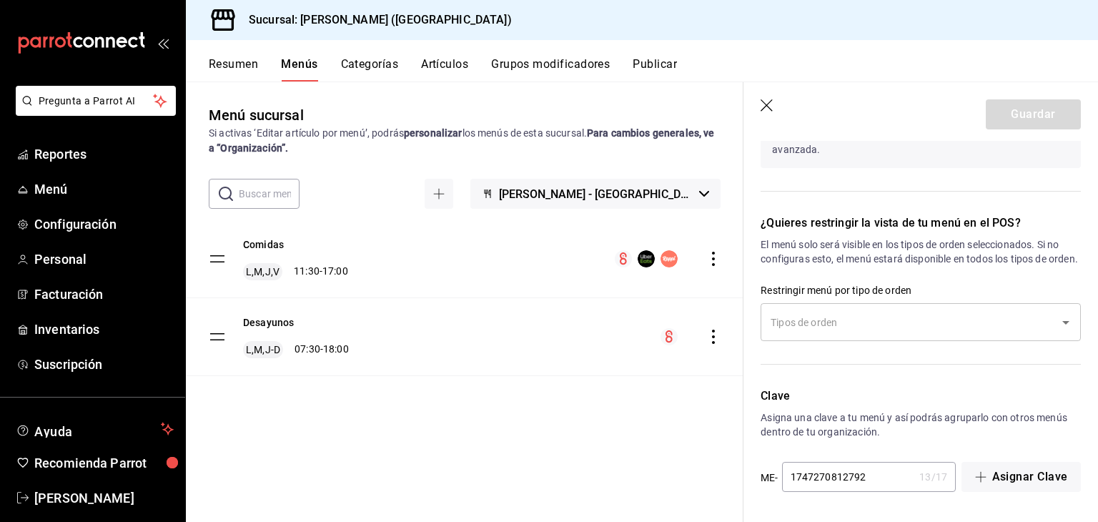
click at [1007, 100] on div "Guardar" at bounding box center [1033, 114] width 95 height 30
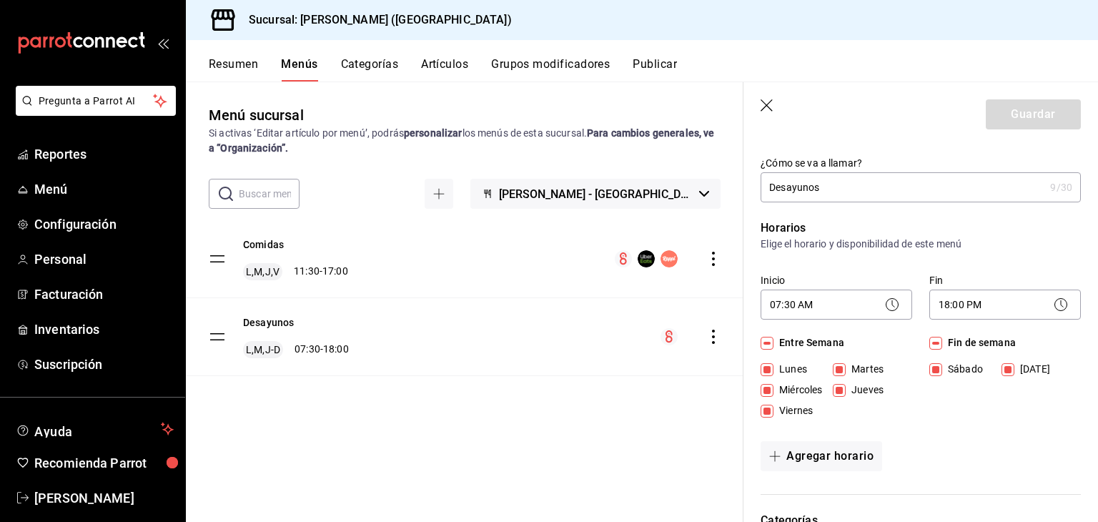
scroll to position [0, 0]
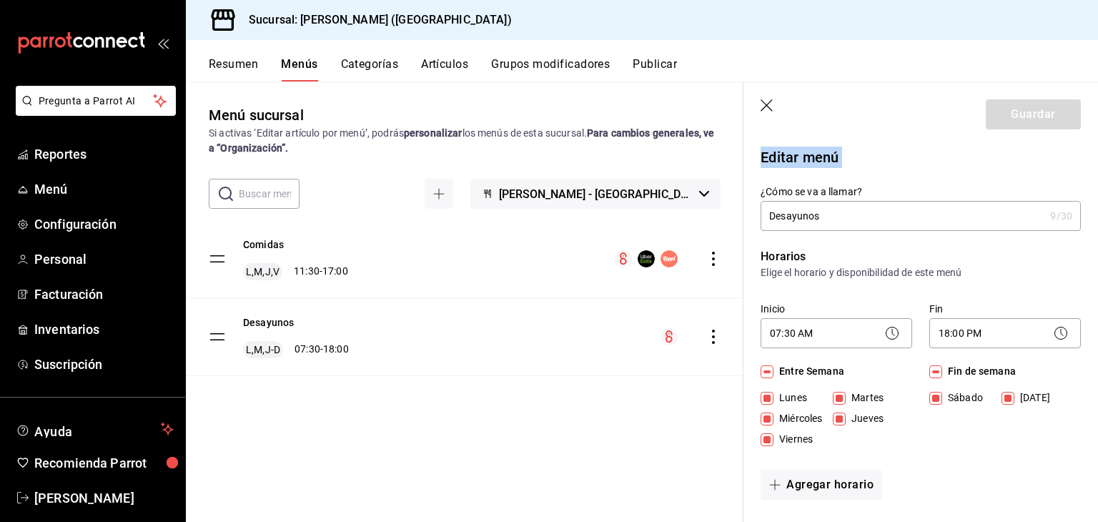
click at [769, 418] on input "Miércoles" at bounding box center [767, 419] width 13 height 13
checkbox input "false"
click at [769, 418] on input "Miércoles" at bounding box center [767, 419] width 13 height 13
checkbox input "true"
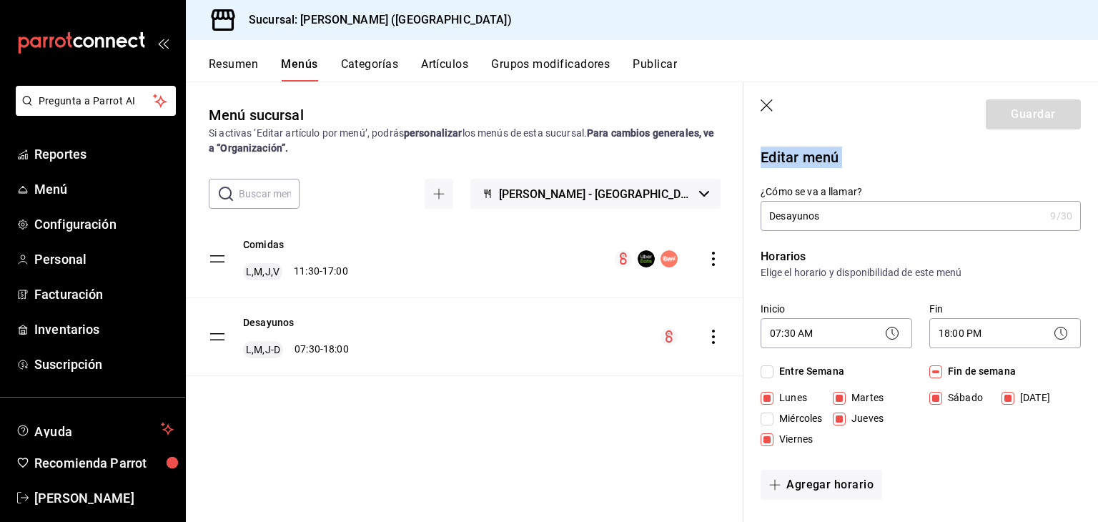
checkbox input "true"
click at [994, 107] on div "Guardar" at bounding box center [1033, 114] width 95 height 30
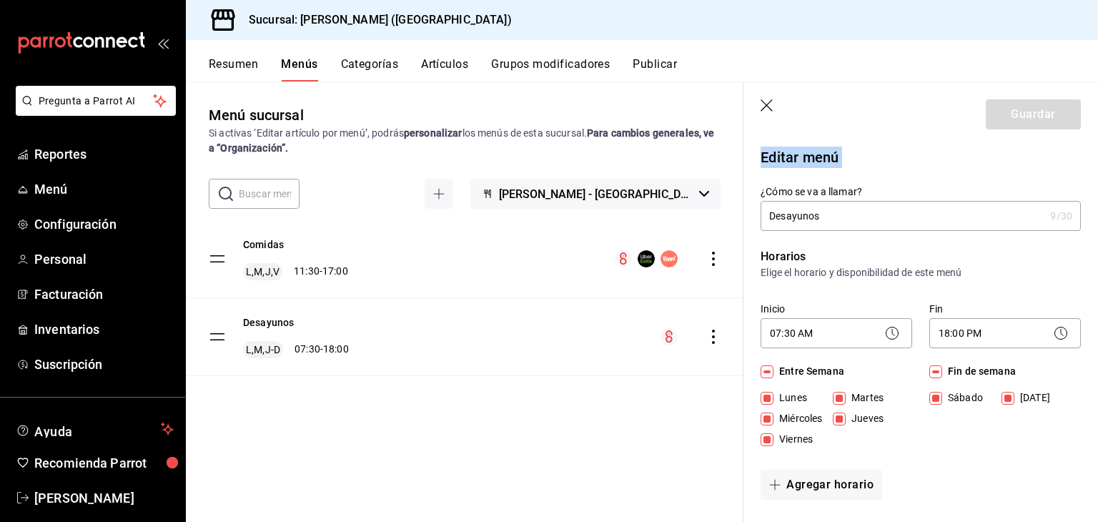
click at [994, 107] on div "Guardar" at bounding box center [1033, 114] width 95 height 30
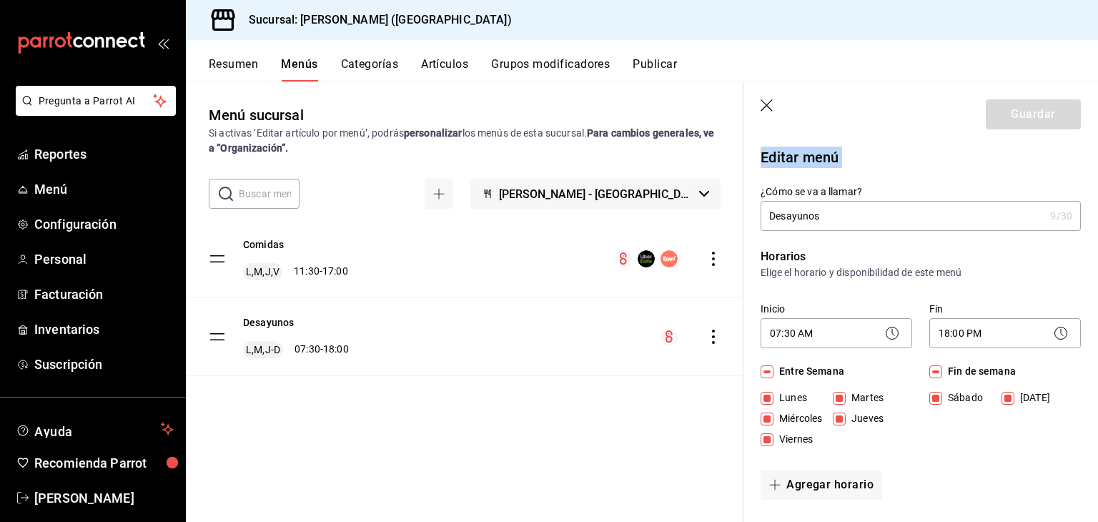
click at [994, 107] on div "Guardar" at bounding box center [1033, 114] width 95 height 30
click at [955, 221] on input "Desayunos" at bounding box center [903, 216] width 284 height 29
type input "Desayuno"
click at [1035, 98] on header "Guardar" at bounding box center [921, 111] width 355 height 59
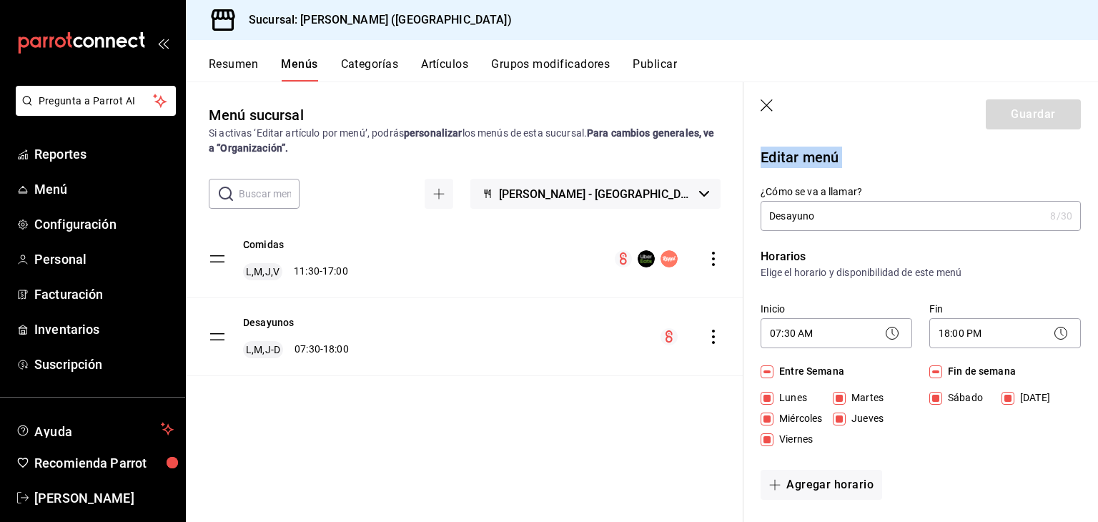
click at [1035, 98] on header "Guardar" at bounding box center [921, 111] width 355 height 59
click at [937, 480] on div "Agregar horario" at bounding box center [921, 485] width 320 height 30
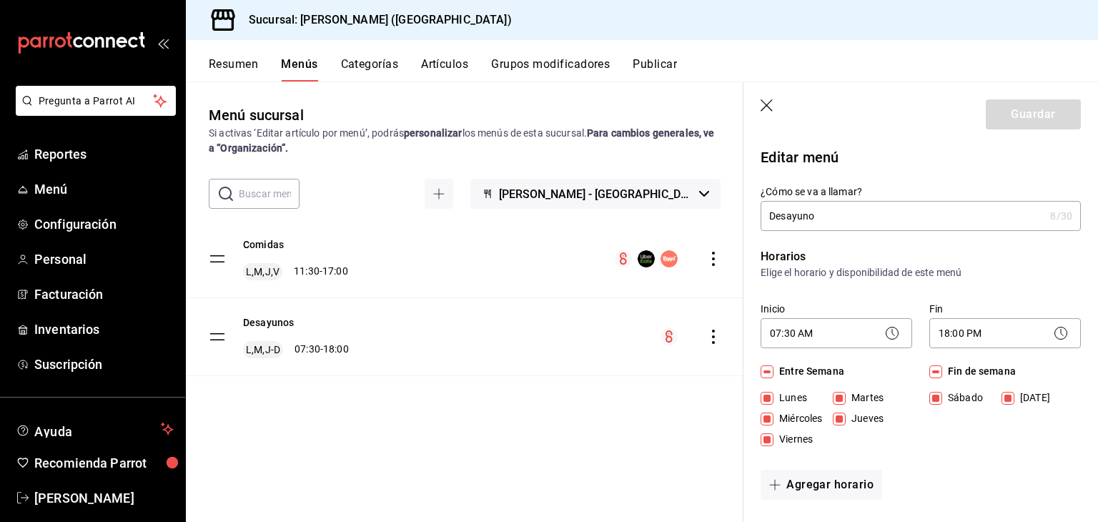
click at [929, 397] on input "Sábado" at bounding box center [935, 398] width 13 height 13
checkbox input "false"
click at [929, 397] on input "Sábado" at bounding box center [935, 398] width 13 height 13
checkbox input "true"
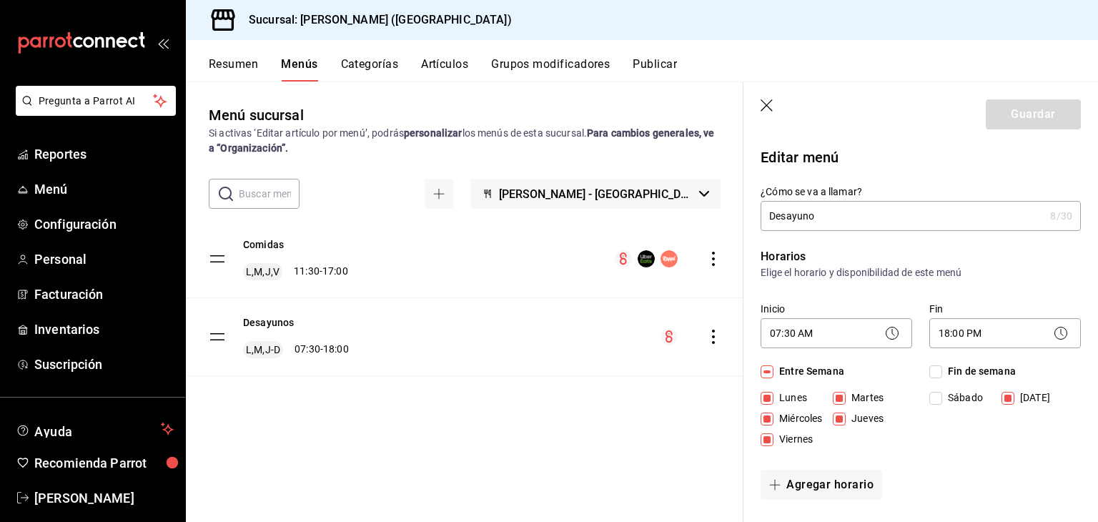
checkbox input "true"
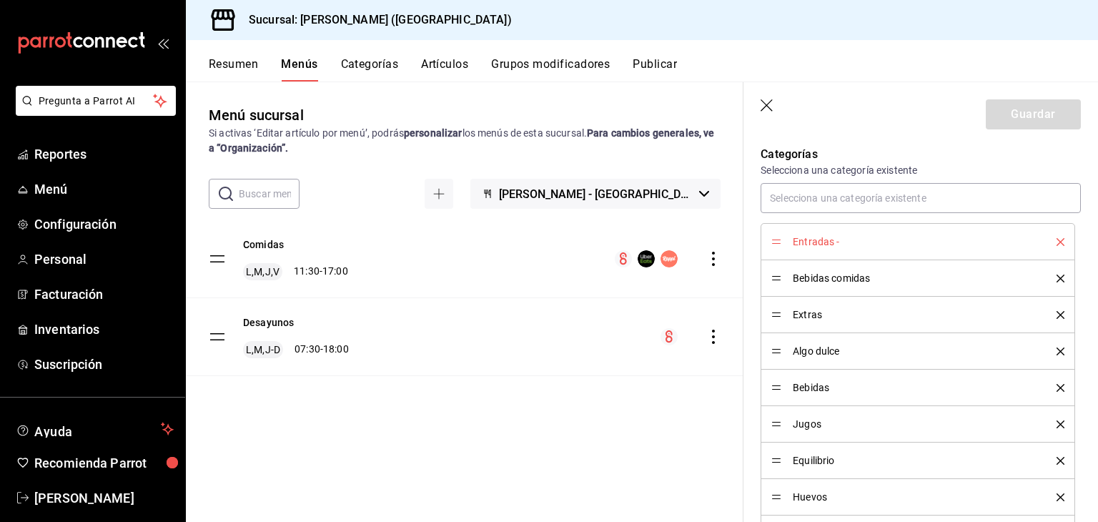
scroll to position [396, 0]
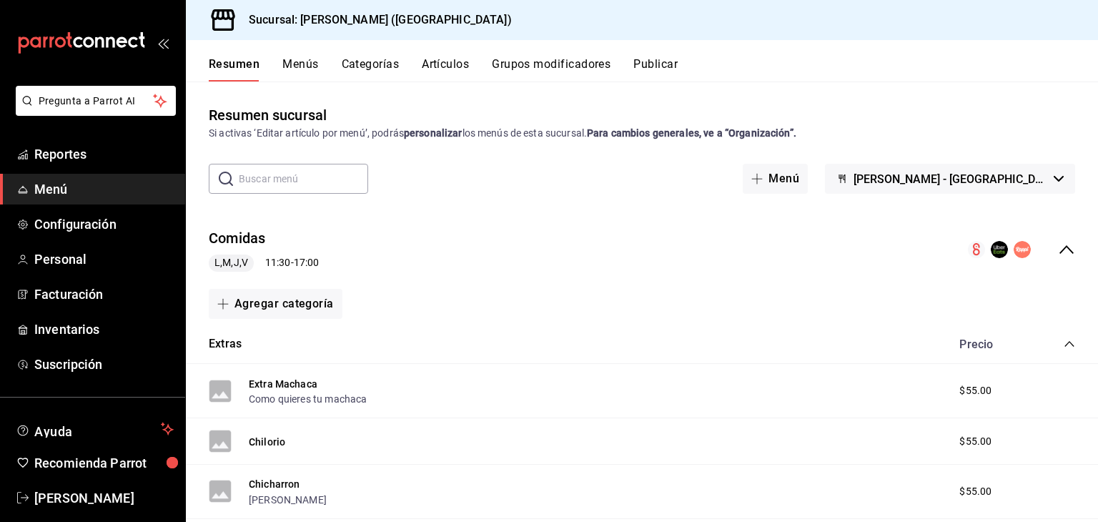
click at [306, 67] on button "Menús" at bounding box center [300, 69] width 36 height 24
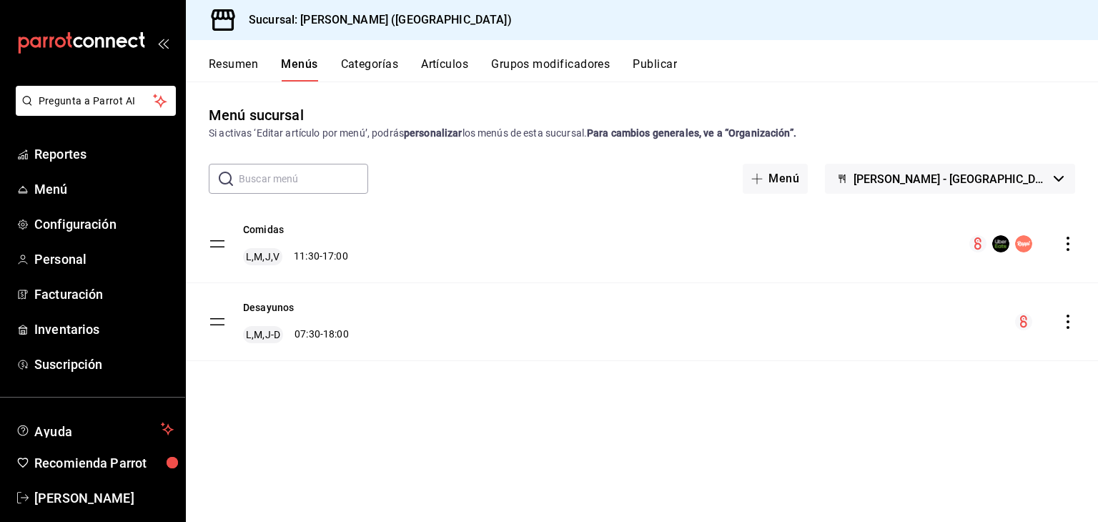
click at [1067, 316] on icon "actions" at bounding box center [1068, 322] width 3 height 14
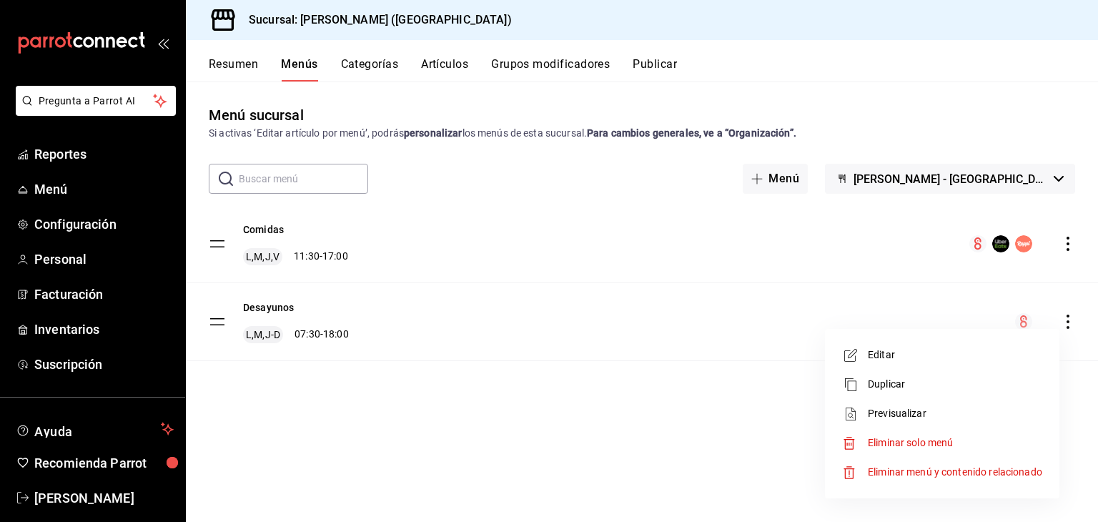
click at [898, 357] on span "Editar" at bounding box center [955, 354] width 174 height 15
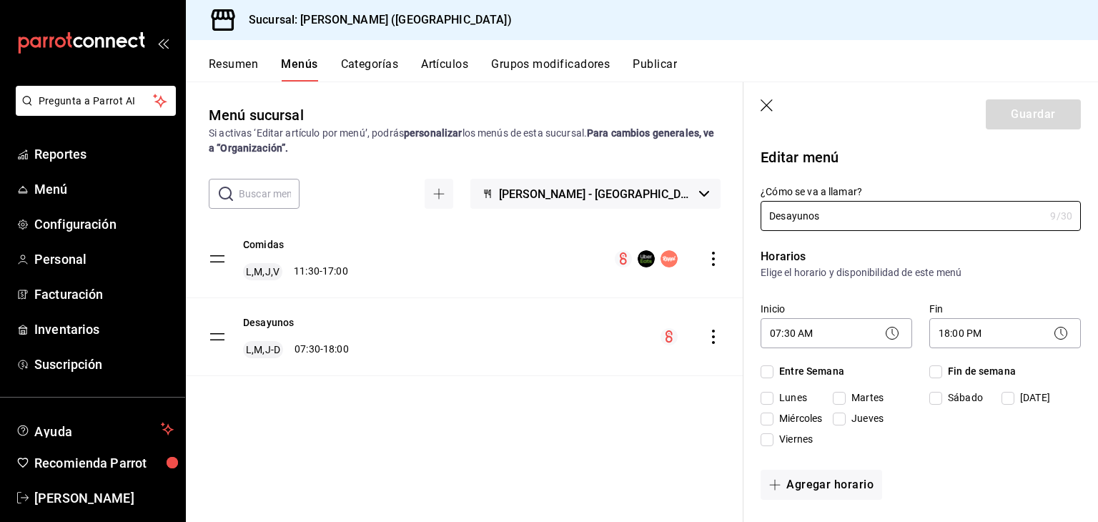
checkbox input "true"
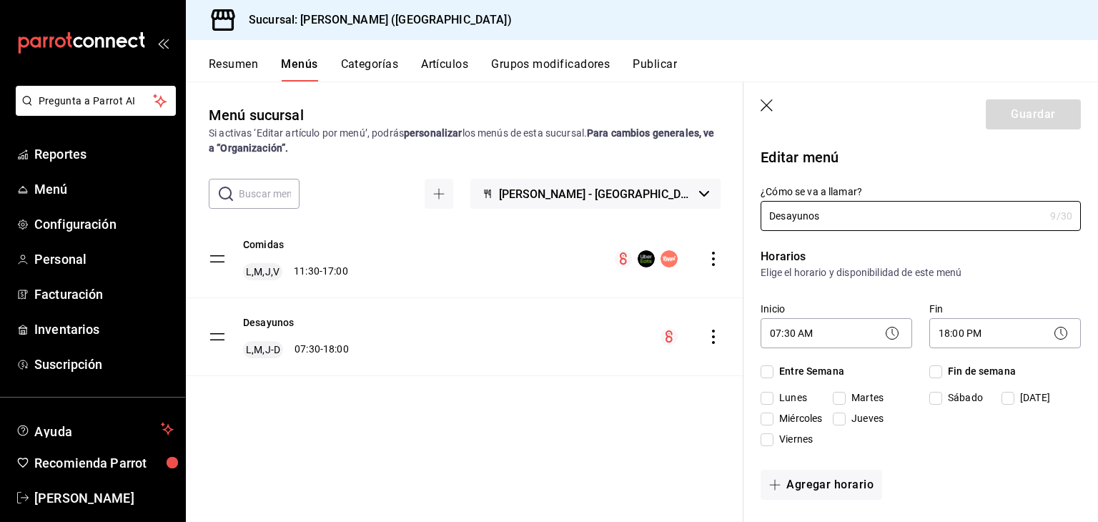
checkbox input "true"
click at [797, 415] on span "Miércoles" at bounding box center [798, 418] width 49 height 15
click at [774, 415] on input "Miércoles" at bounding box center [767, 419] width 13 height 13
checkbox input "true"
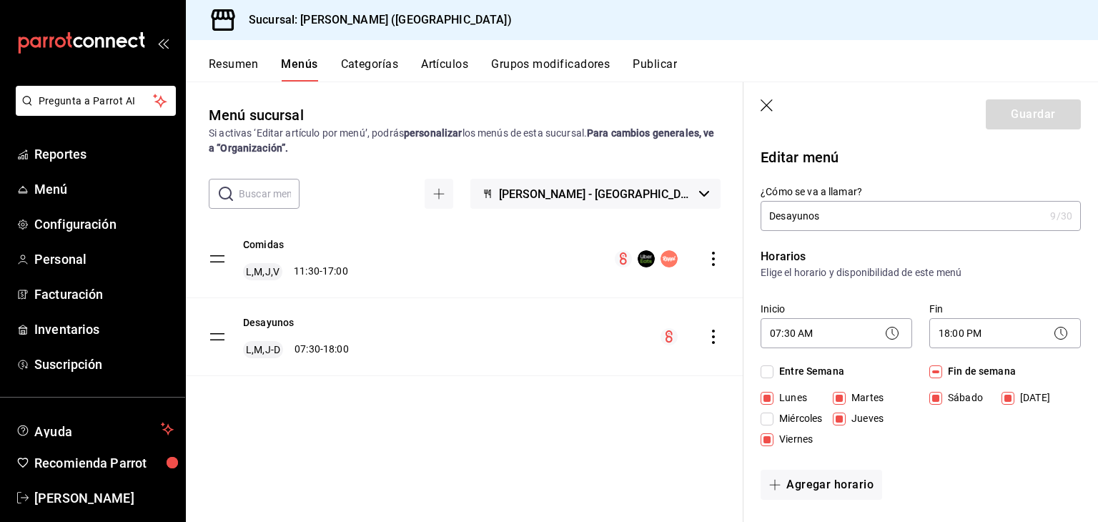
checkbox input "true"
click at [1047, 99] on div "Guardar" at bounding box center [1033, 114] width 95 height 30
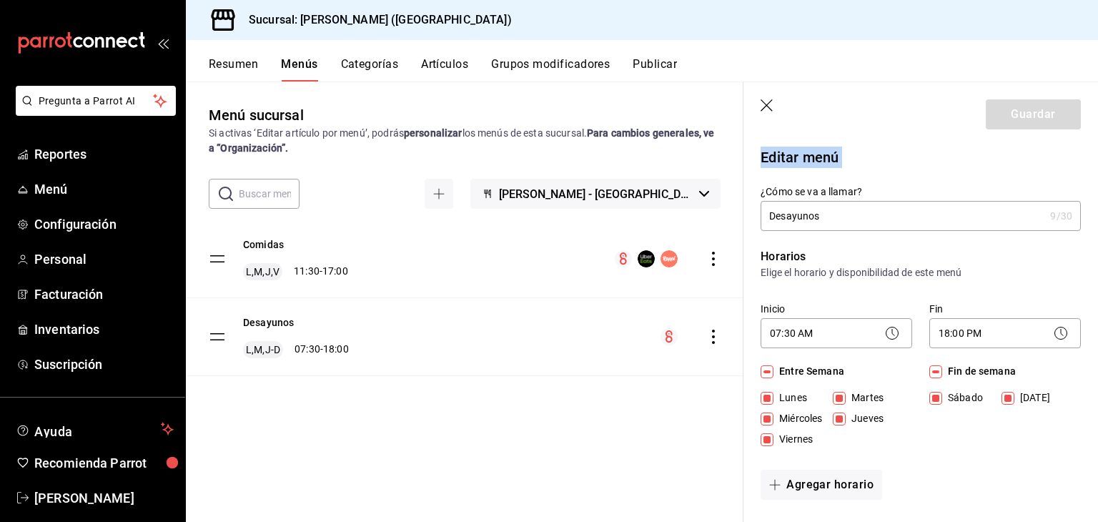
click at [1047, 99] on div "Guardar" at bounding box center [1033, 114] width 95 height 30
click at [952, 137] on header "Guardar" at bounding box center [921, 111] width 355 height 59
click at [772, 111] on icon "button" at bounding box center [768, 106] width 14 height 14
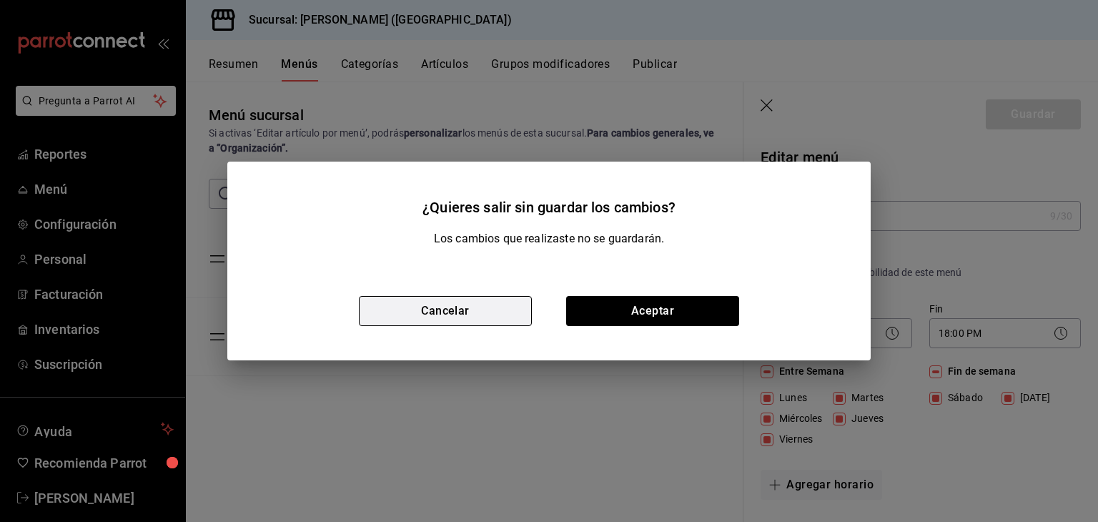
click at [506, 312] on button "Cancelar" at bounding box center [445, 311] width 173 height 30
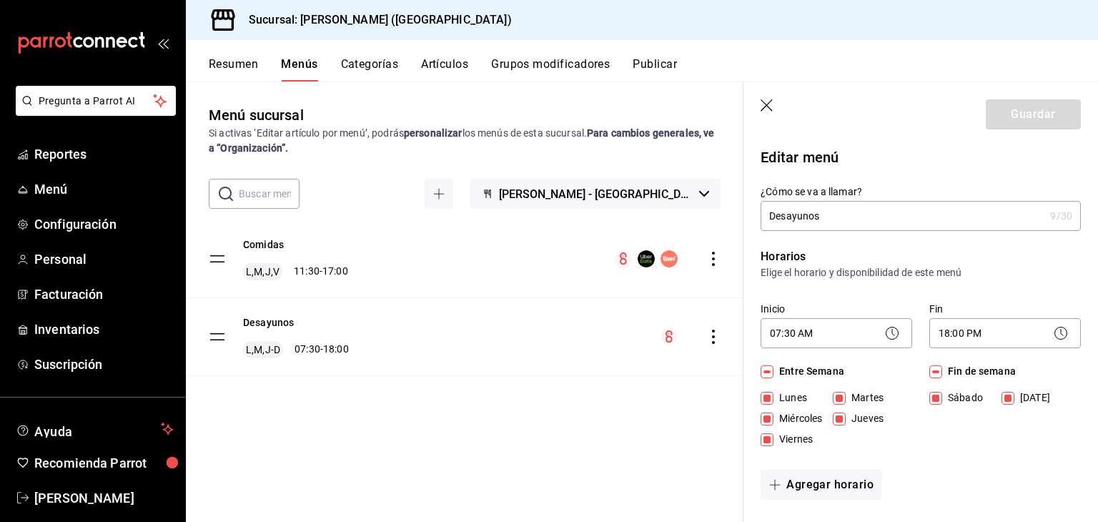
click at [1020, 138] on header "Guardar" at bounding box center [921, 111] width 355 height 59
click at [1006, 132] on header "Guardar" at bounding box center [921, 111] width 355 height 59
click at [1001, 207] on input "Desayunos" at bounding box center [903, 216] width 284 height 29
click at [942, 231] on div "Horarios Elige el horario y disponibilidad de este menú Inicio 07:30 AM 07:30 F…" at bounding box center [912, 377] width 337 height 292
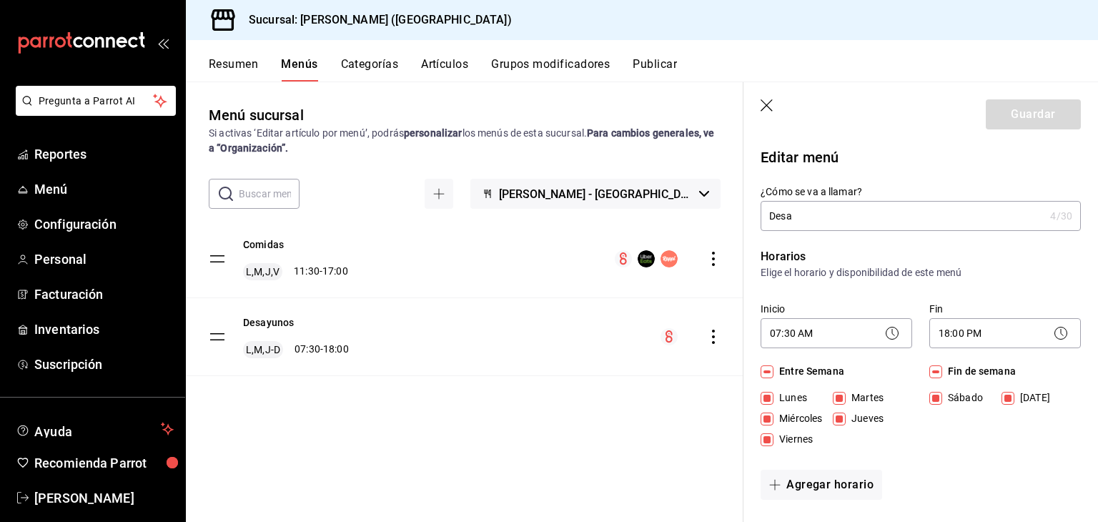
click at [941, 215] on input "Desa" at bounding box center [903, 216] width 284 height 29
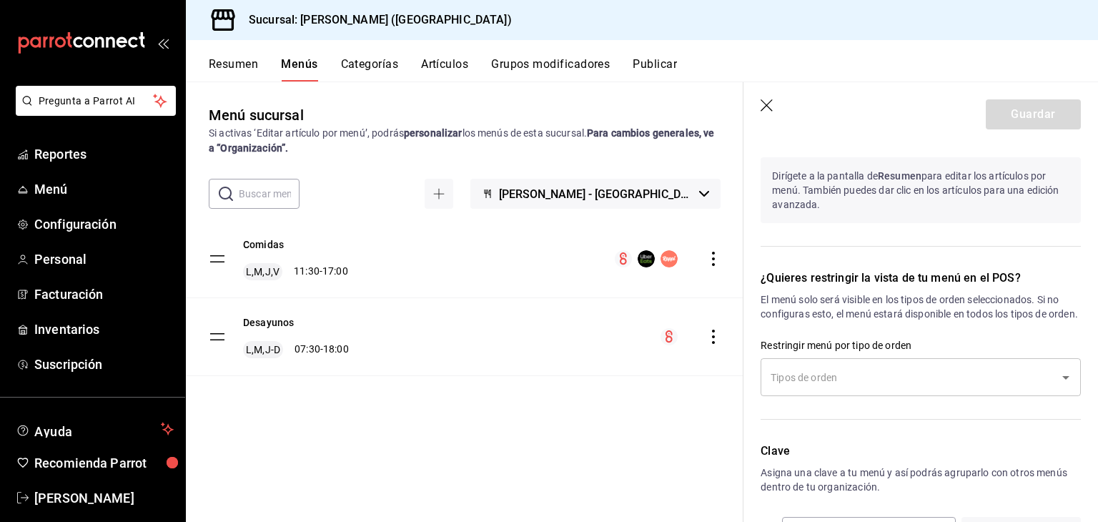
scroll to position [1343, 0]
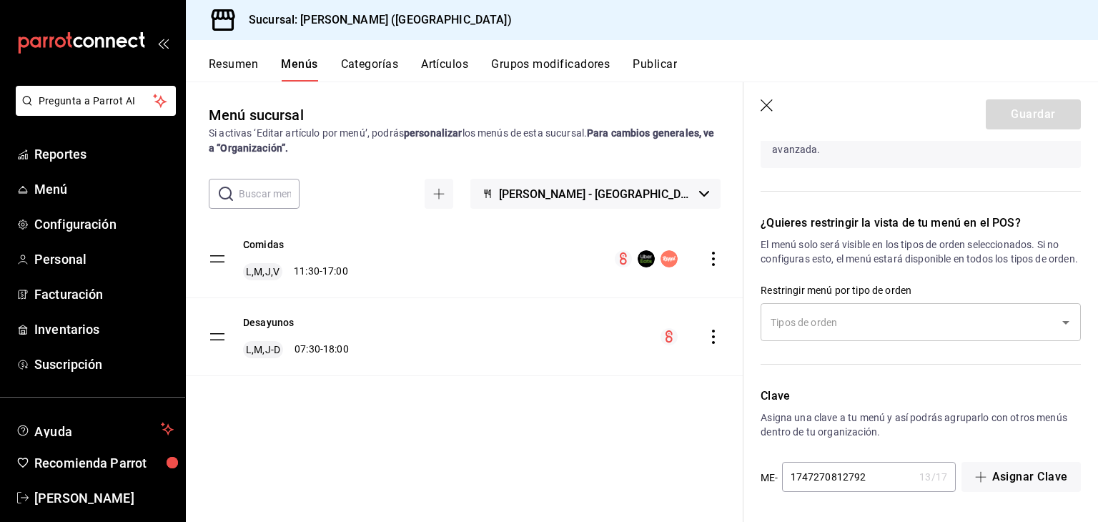
type input "Desayunos"
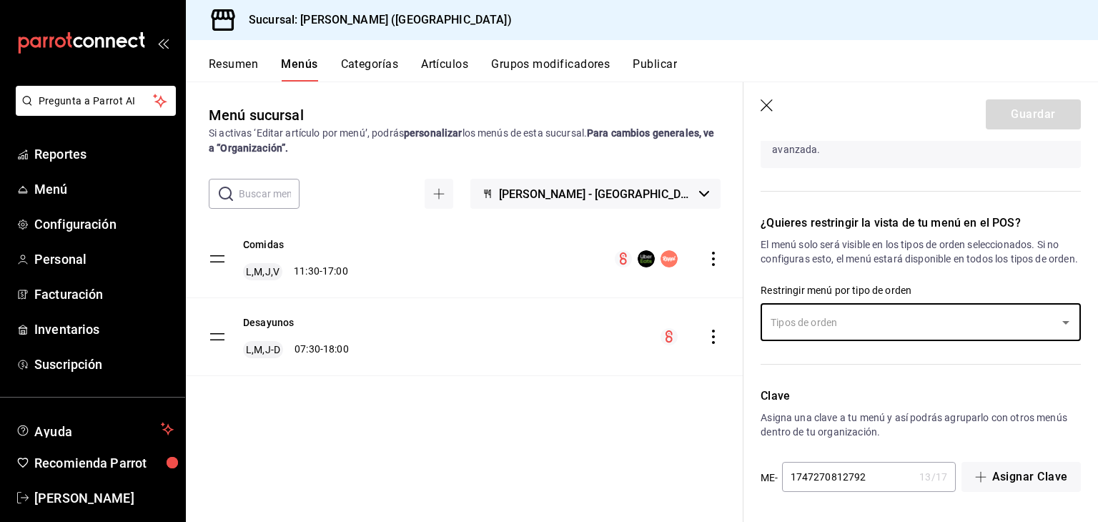
drag, startPoint x: 881, startPoint y: 324, endPoint x: 819, endPoint y: 320, distance: 61.6
click at [819, 320] on input "text" at bounding box center [910, 322] width 286 height 25
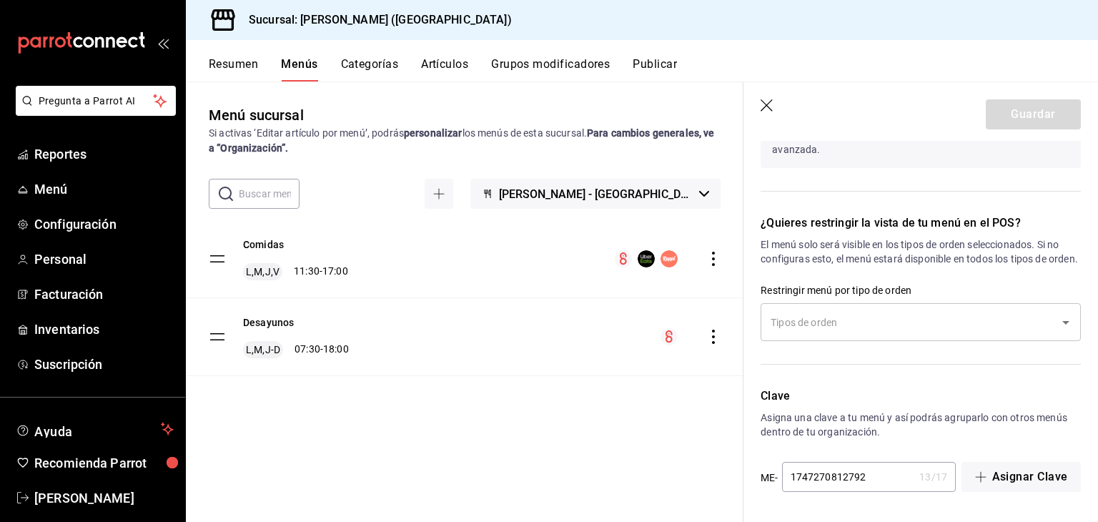
drag, startPoint x: 902, startPoint y: 270, endPoint x: 952, endPoint y: 272, distance: 50.8
drag, startPoint x: 952, startPoint y: 272, endPoint x: 952, endPoint y: 311, distance: 38.6
click at [952, 311] on input "text" at bounding box center [910, 322] width 286 height 25
click at [1044, 104] on div "Guardar" at bounding box center [1033, 114] width 95 height 30
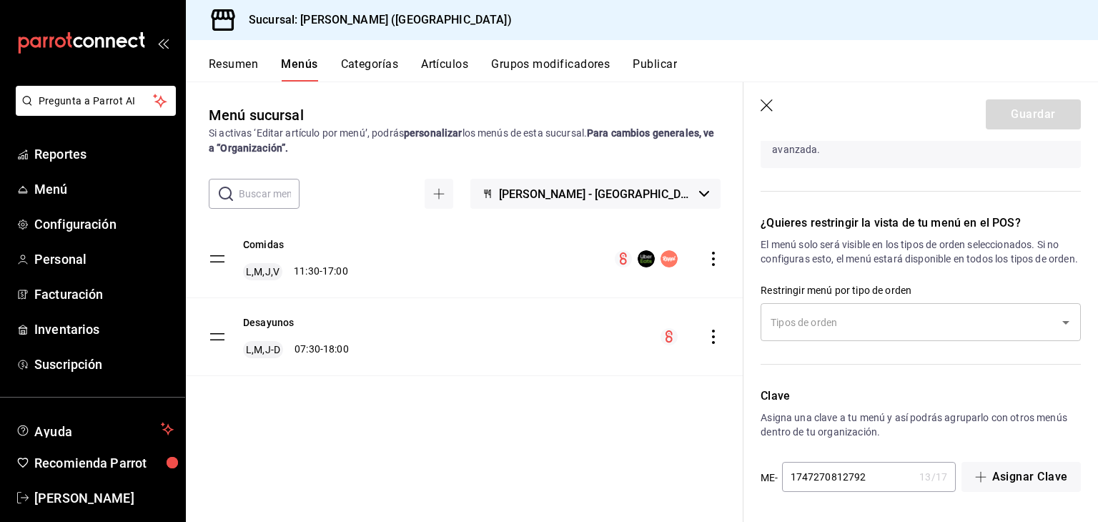
click at [1044, 104] on div "Guardar" at bounding box center [1033, 114] width 95 height 30
click at [765, 103] on icon "button" at bounding box center [768, 106] width 14 height 14
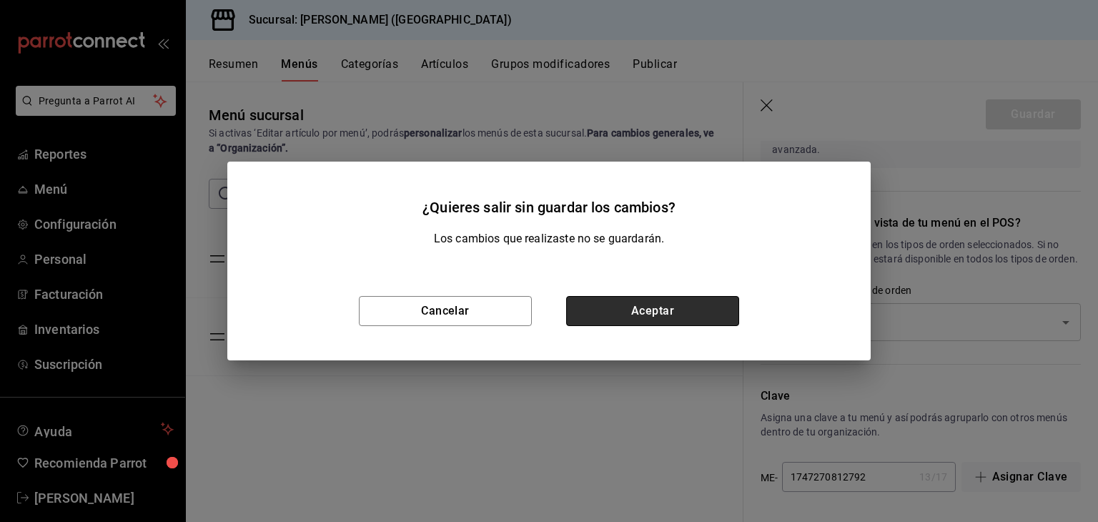
click at [608, 322] on button "Aceptar" at bounding box center [652, 311] width 173 height 30
checkbox input "false"
type input "1758123748793"
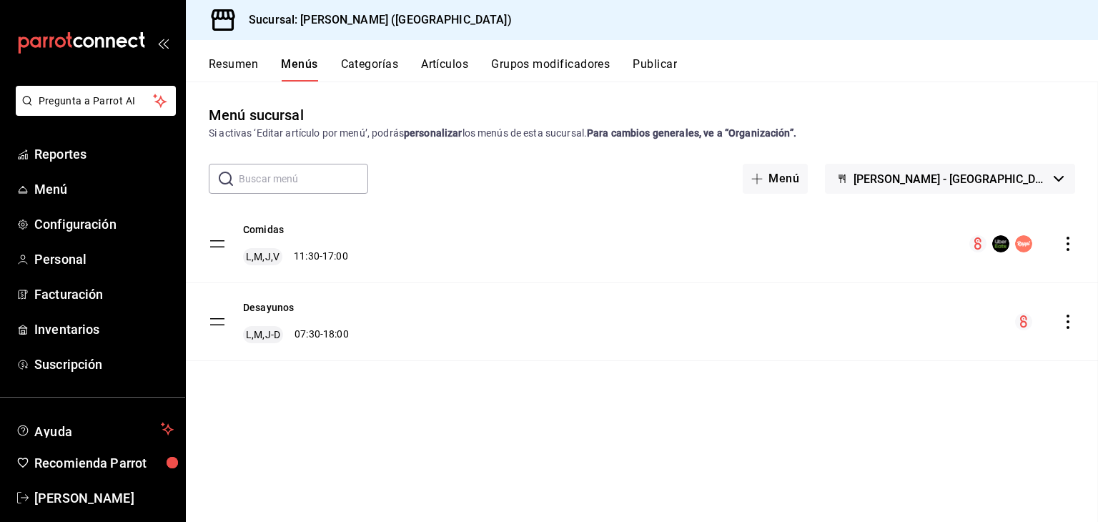
checkbox input "false"
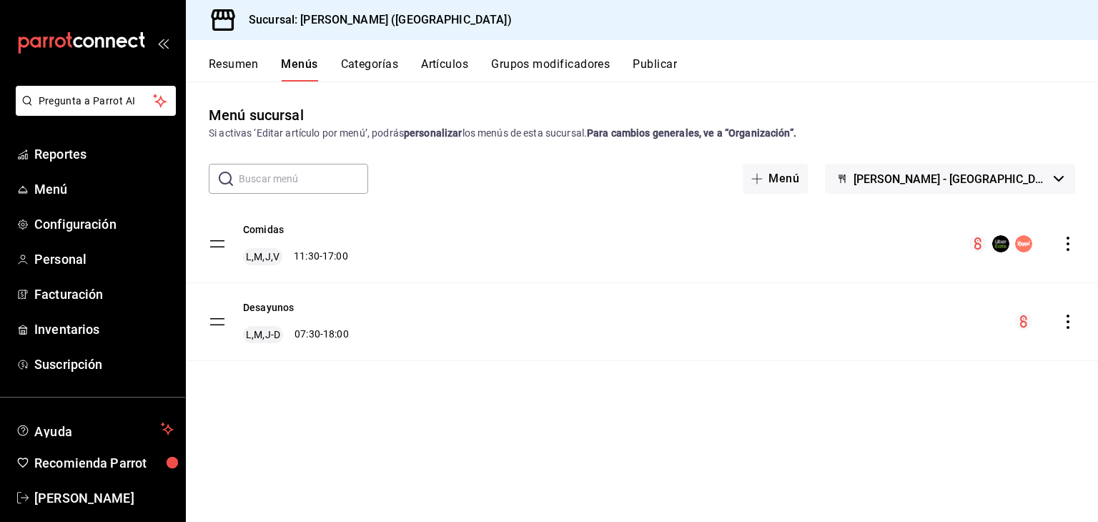
checkbox input "false"
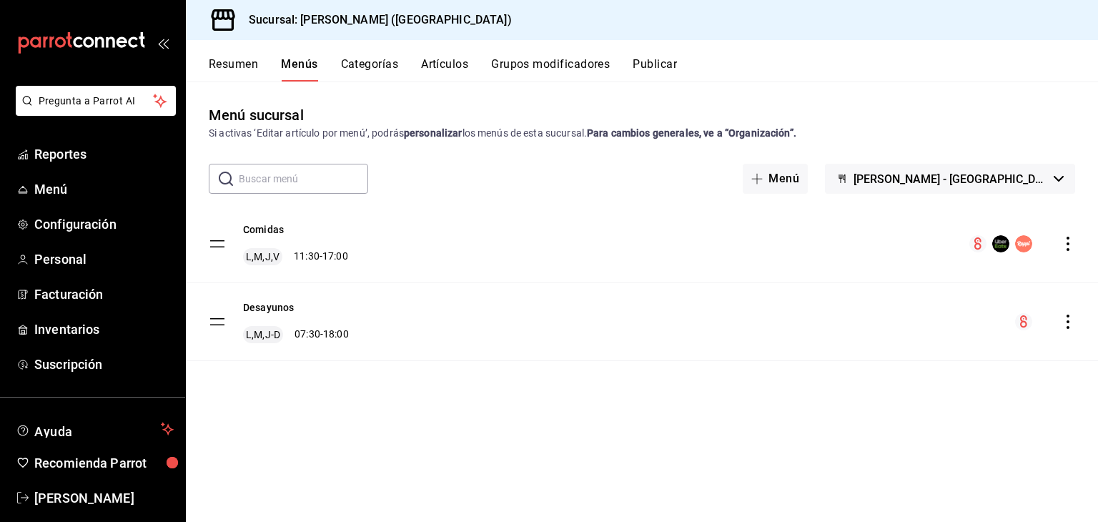
click at [889, 162] on div "Menú sucursal Si activas ‘Editar artículo por menú’, podrás personalizar los me…" at bounding box center [642, 312] width 912 height 417
click at [808, 190] on button "Menú" at bounding box center [775, 179] width 65 height 30
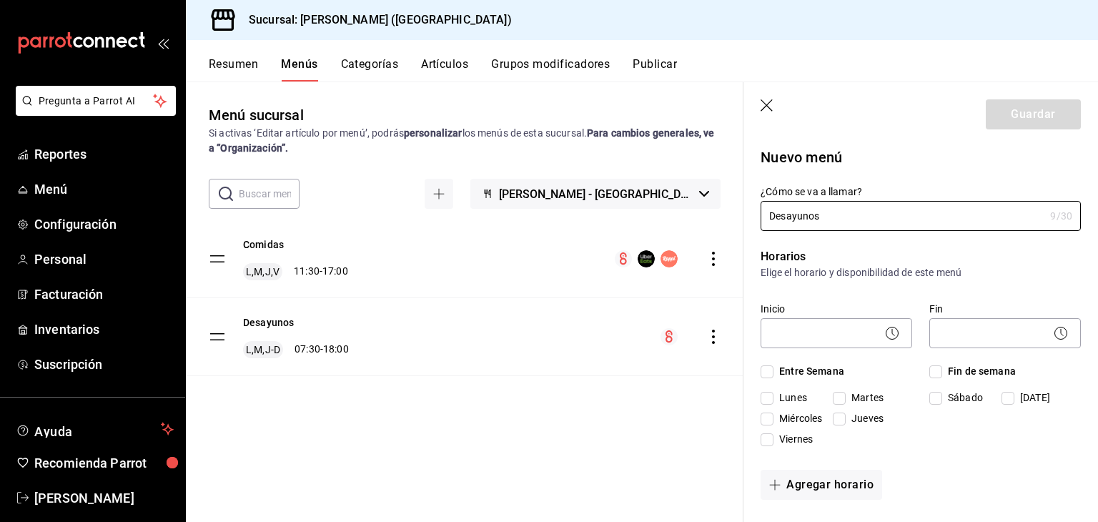
type input "Desayunos"
click at [990, 119] on div "Guardar" at bounding box center [1033, 114] width 95 height 30
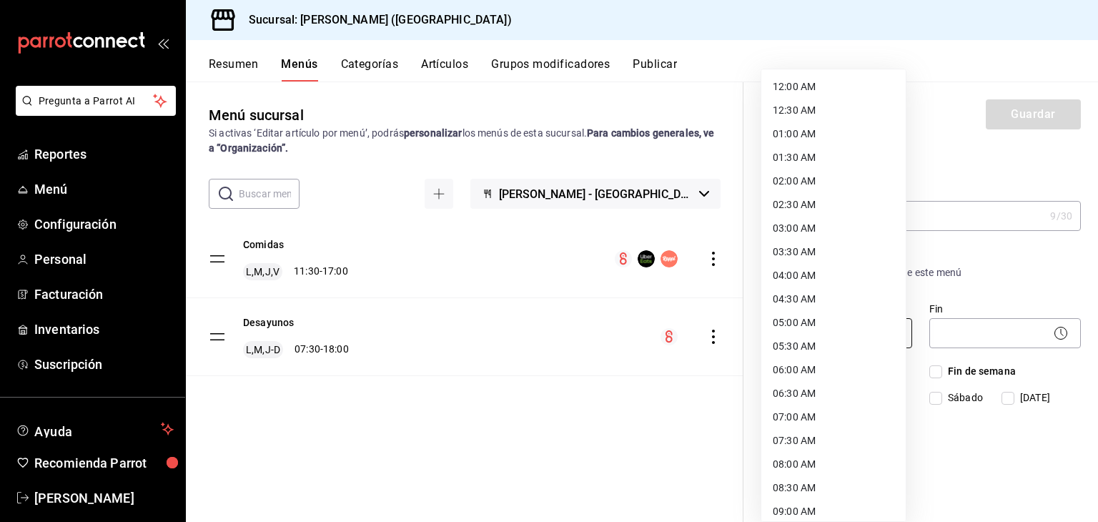
click at [805, 338] on body "Pregunta a Parrot AI Reportes Menú Configuración Personal Facturación Inventari…" at bounding box center [549, 261] width 1098 height 522
click at [811, 447] on li "07:30 AM" at bounding box center [833, 441] width 144 height 24
type input "07:30"
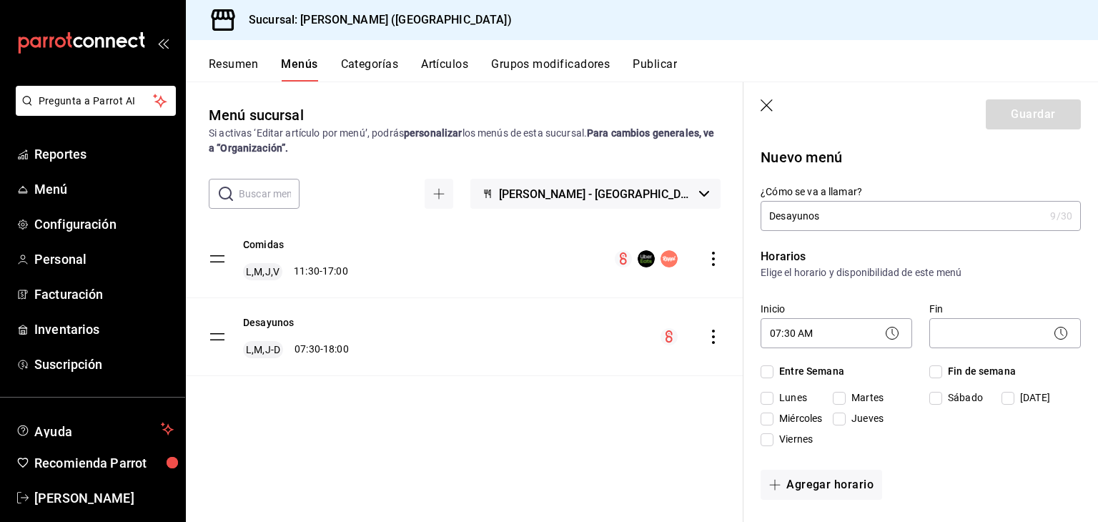
click at [982, 317] on div "​" at bounding box center [1005, 331] width 152 height 38
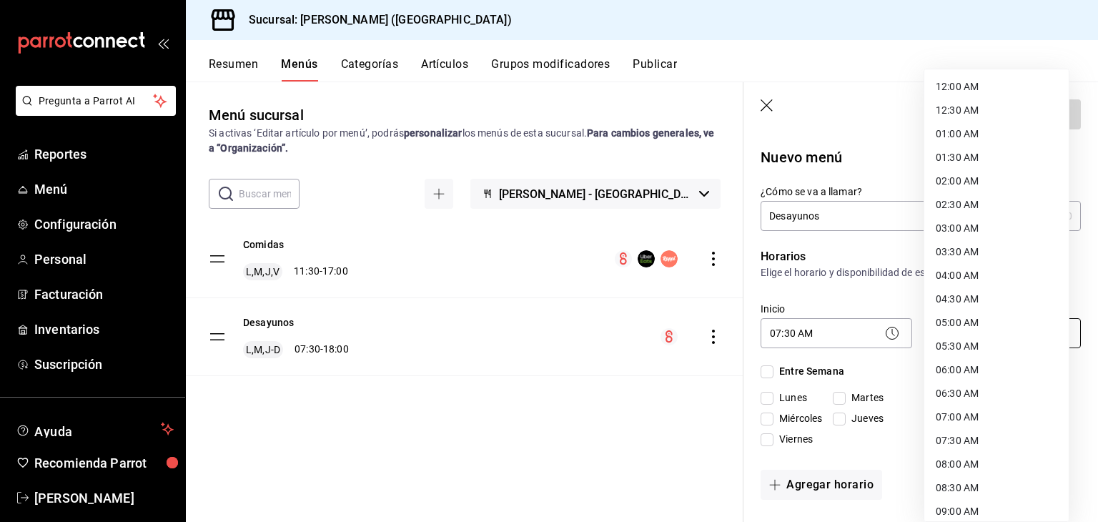
click at [981, 321] on body "Pregunta a Parrot AI Reportes Menú Configuración Personal Facturación Inventari…" at bounding box center [549, 261] width 1098 height 522
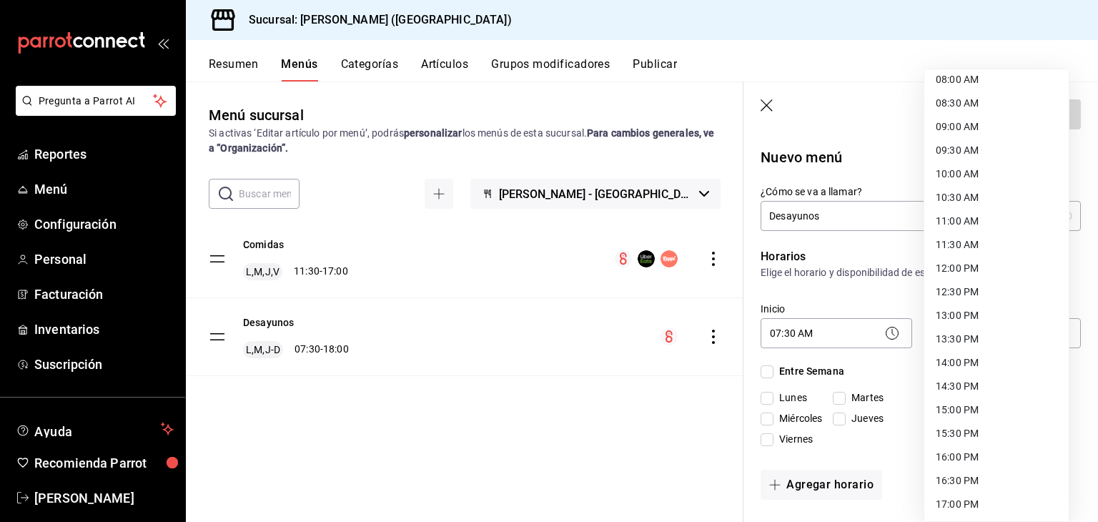
click at [972, 468] on li "16:00 PM" at bounding box center [996, 457] width 144 height 24
type input "16:00"
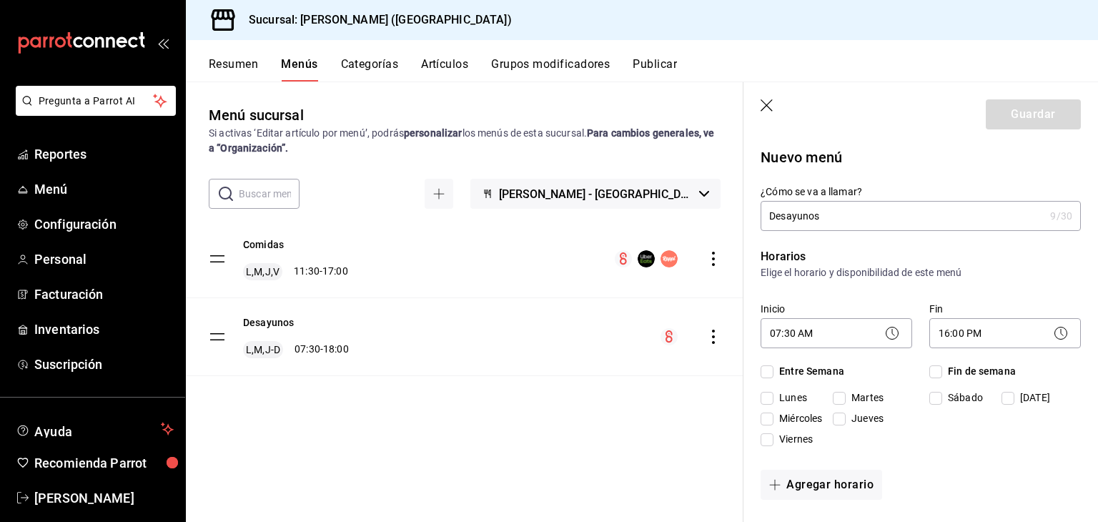
click at [779, 401] on span "Lunes" at bounding box center [791, 397] width 34 height 15
click at [774, 401] on input "Lunes" at bounding box center [767, 398] width 13 height 13
checkbox input "true"
click at [764, 370] on input "Entre Semana" at bounding box center [767, 371] width 13 height 13
checkbox input "true"
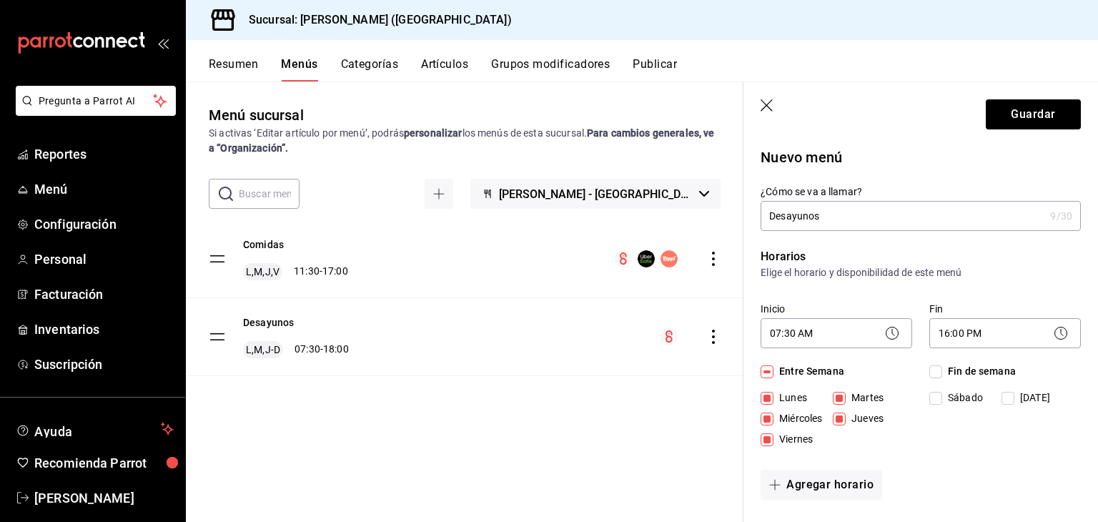
checkbox input "true"
click at [929, 370] on input "Fin de semana" at bounding box center [935, 371] width 13 height 13
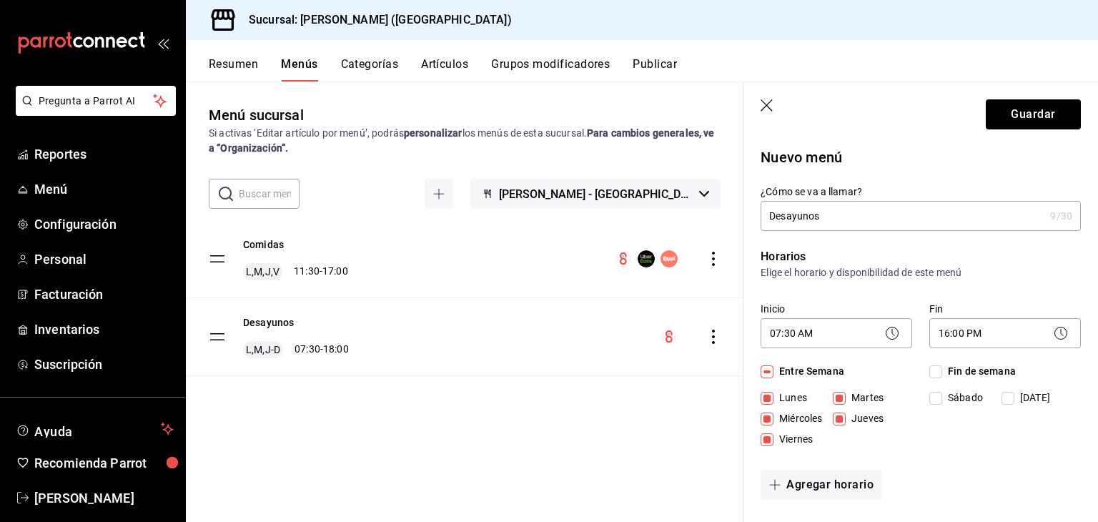
checkbox input "true"
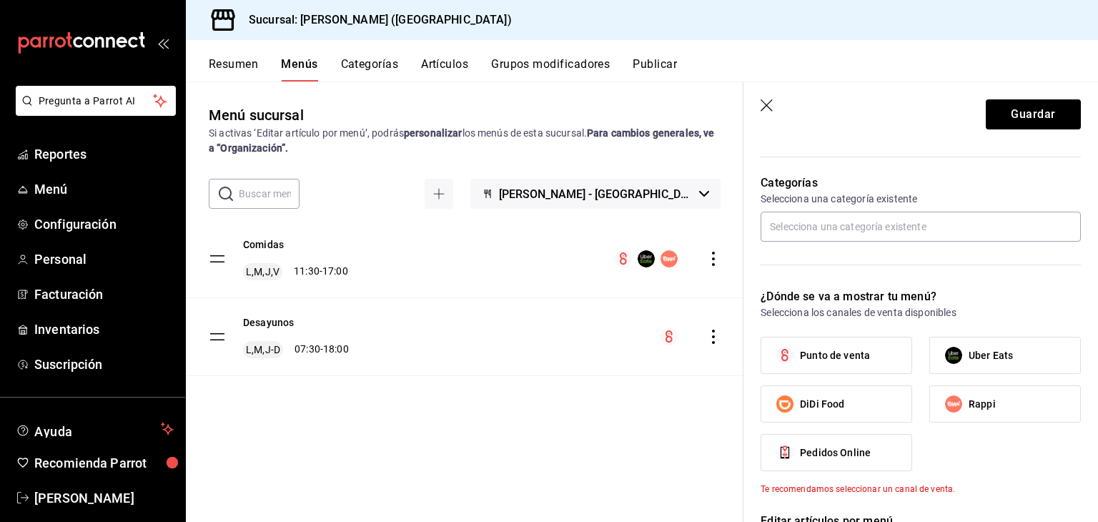
scroll to position [368, 0]
click at [872, 223] on input "text" at bounding box center [921, 225] width 320 height 30
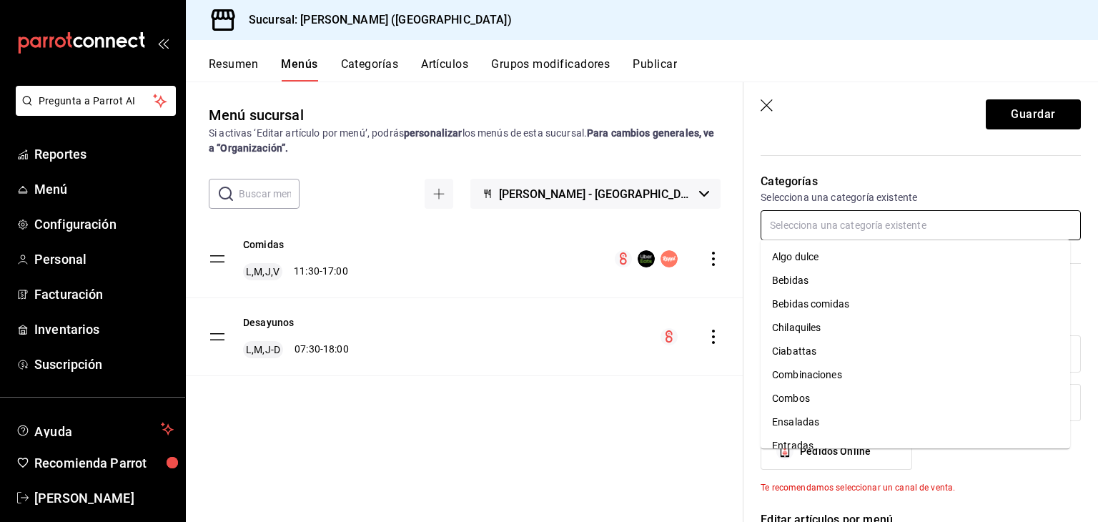
click at [854, 254] on li "Algo dulce" at bounding box center [916, 257] width 310 height 24
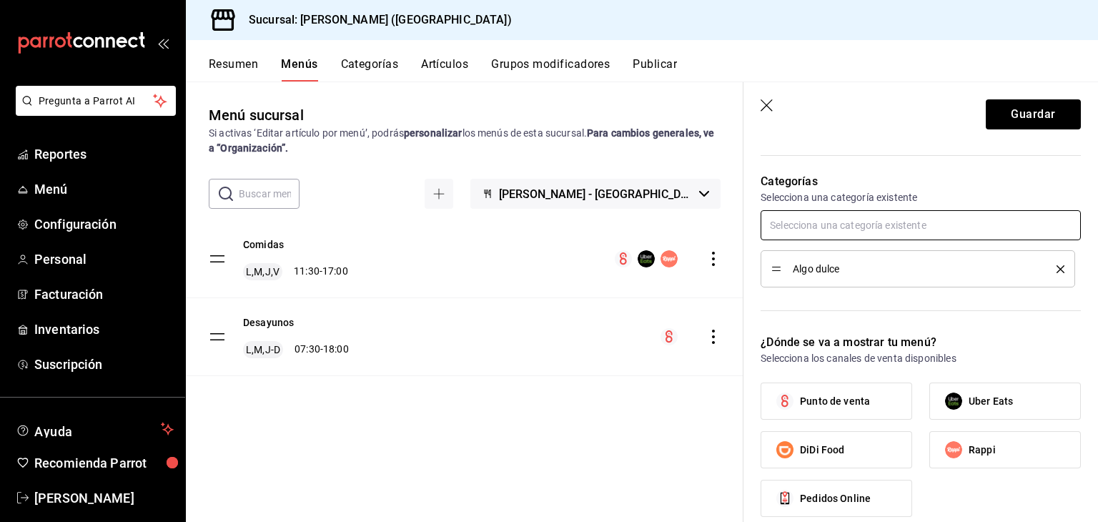
click at [802, 226] on input "text" at bounding box center [921, 225] width 320 height 30
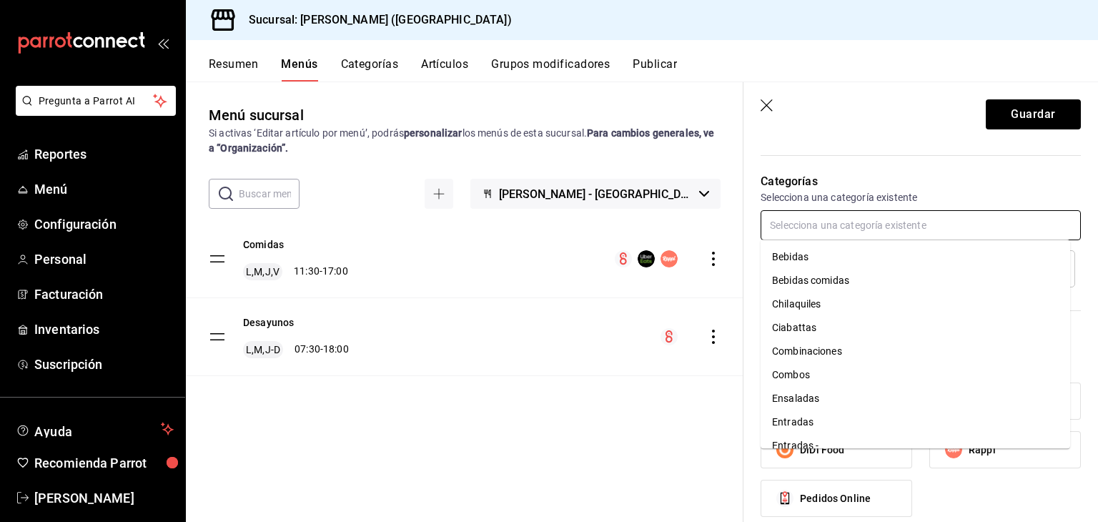
click at [809, 303] on li "Chilaquiles" at bounding box center [916, 304] width 310 height 24
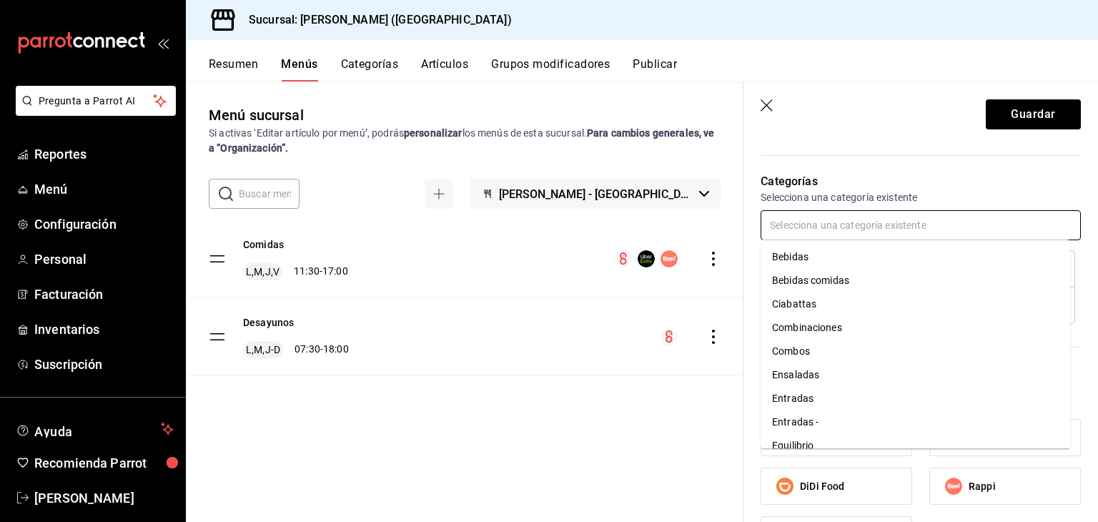
click at [816, 231] on input "text" at bounding box center [921, 225] width 320 height 30
click at [814, 331] on li "Combinaciones" at bounding box center [916, 328] width 310 height 24
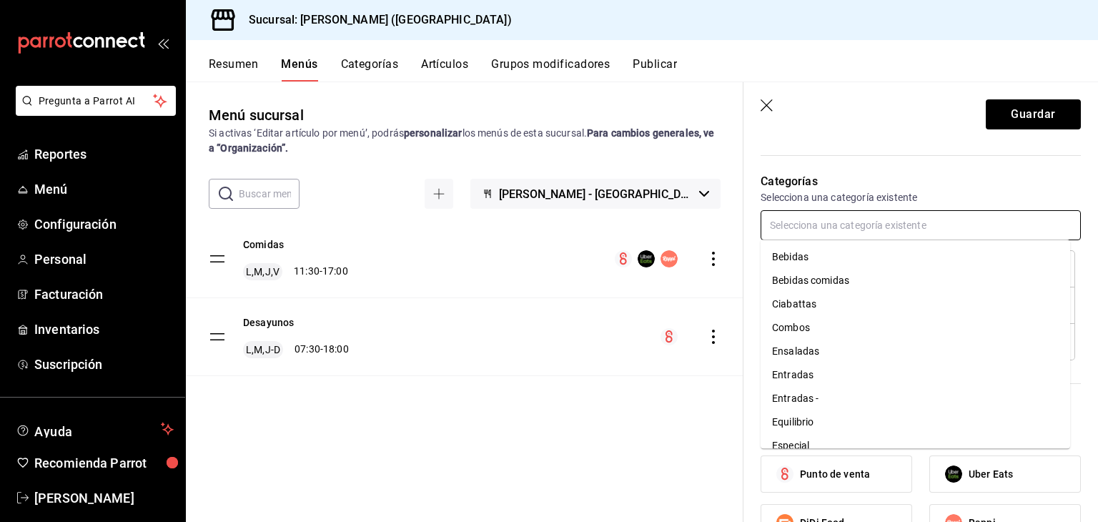
click at [781, 229] on input "text" at bounding box center [921, 225] width 320 height 30
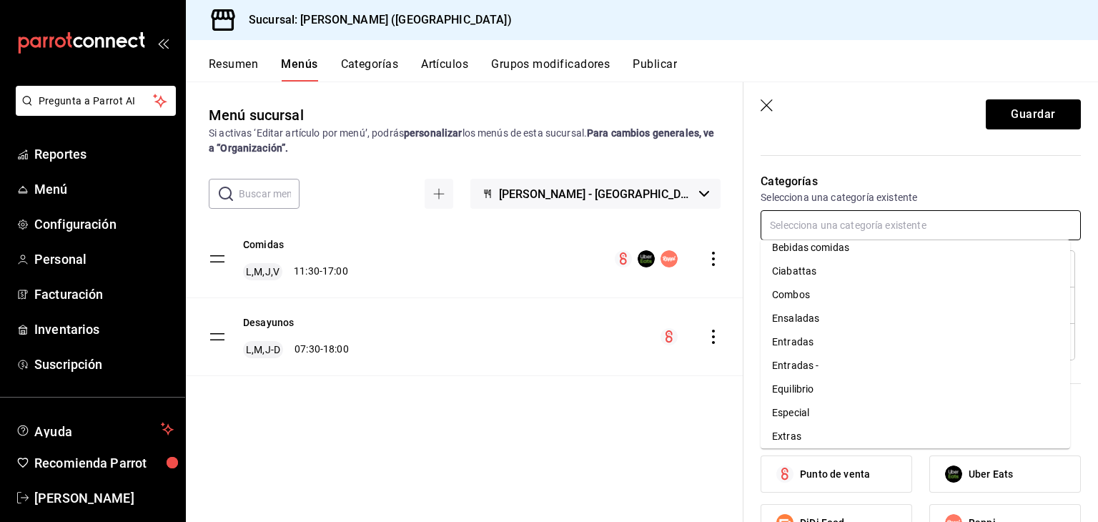
scroll to position [34, 0]
click at [809, 341] on li "Entradas" at bounding box center [916, 342] width 310 height 24
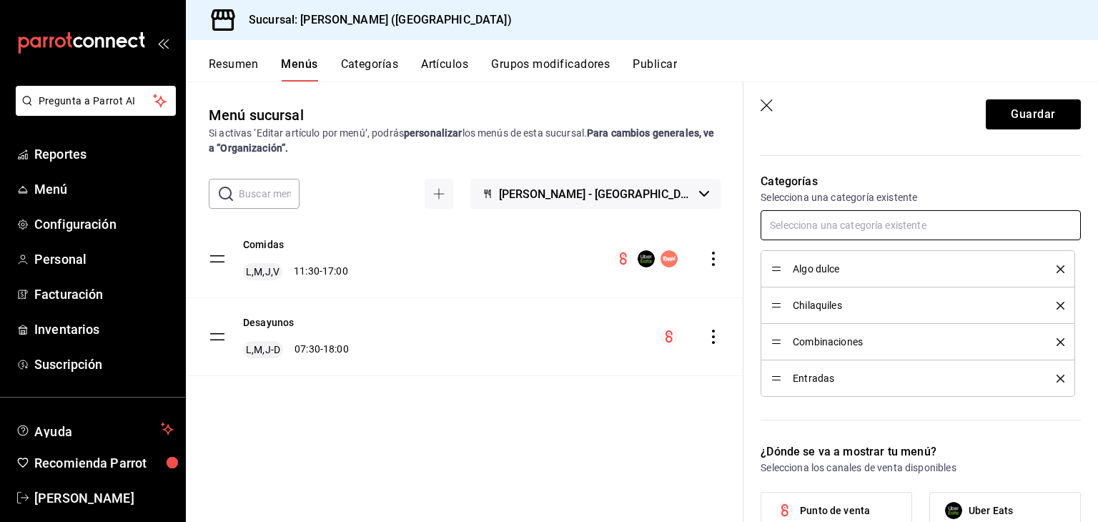
click at [815, 215] on input "text" at bounding box center [921, 225] width 320 height 30
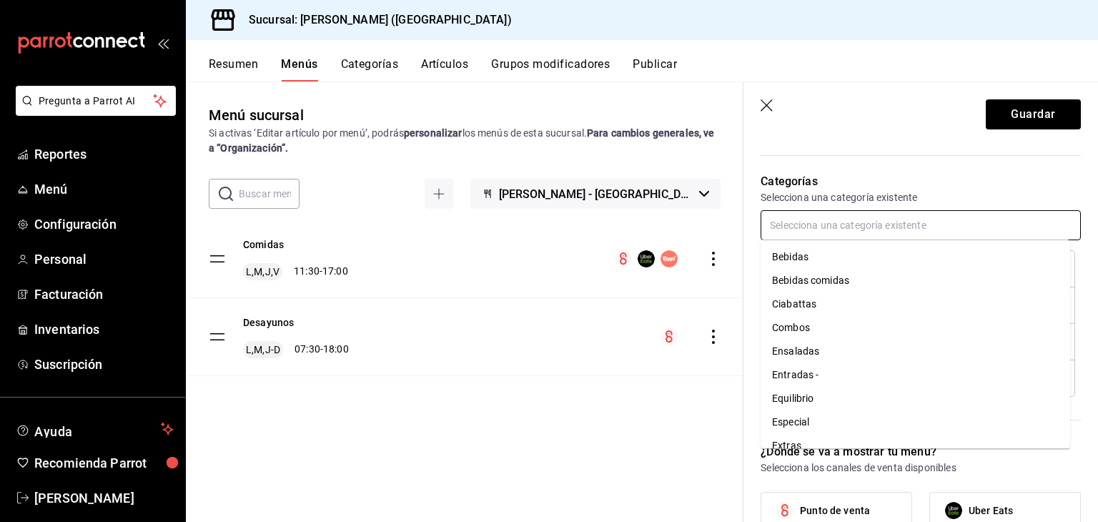
click at [815, 425] on li "Especial" at bounding box center [916, 422] width 310 height 24
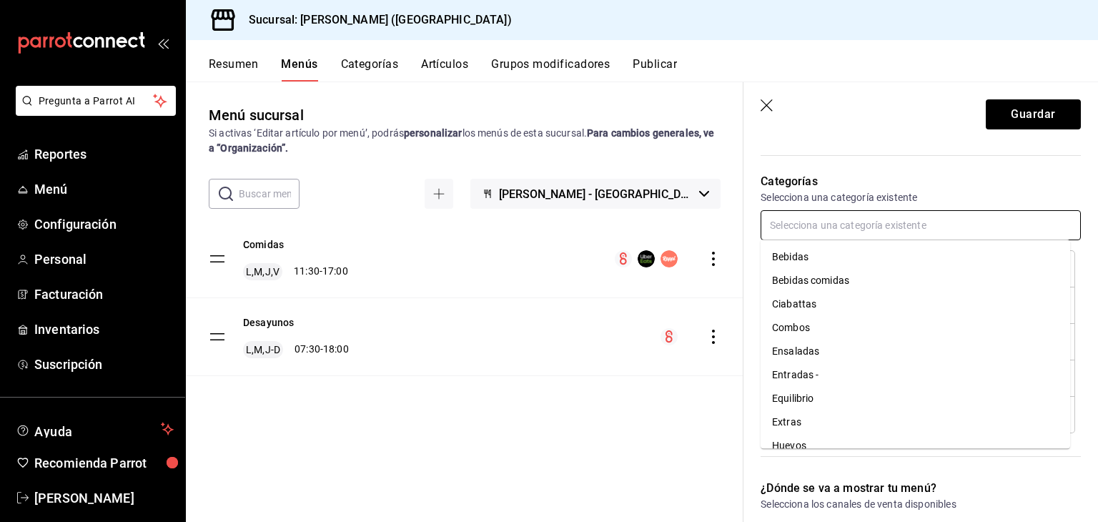
click at [782, 220] on input "text" at bounding box center [921, 225] width 320 height 30
click at [801, 378] on li "Extras" at bounding box center [916, 387] width 310 height 24
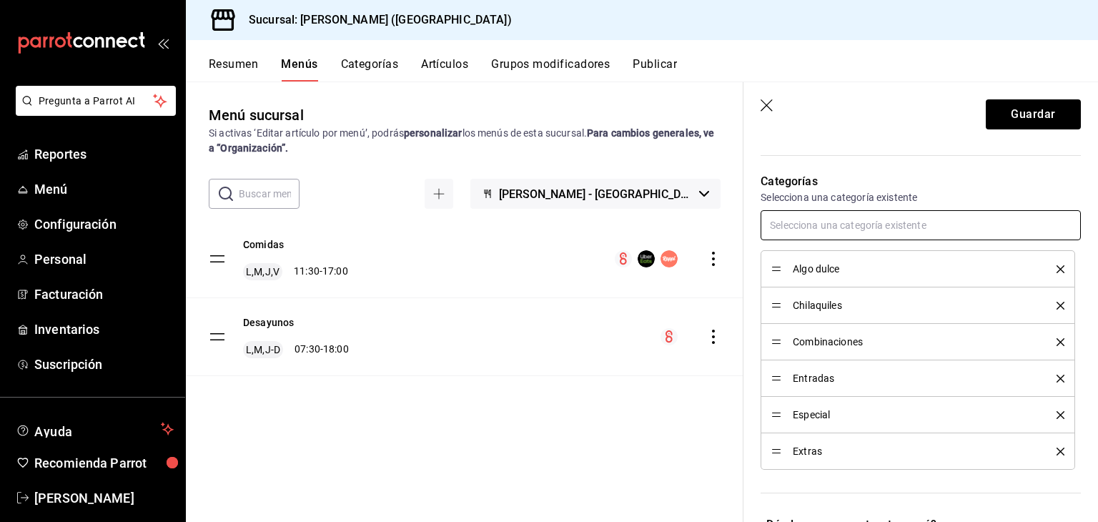
click at [803, 227] on input "text" at bounding box center [921, 225] width 320 height 30
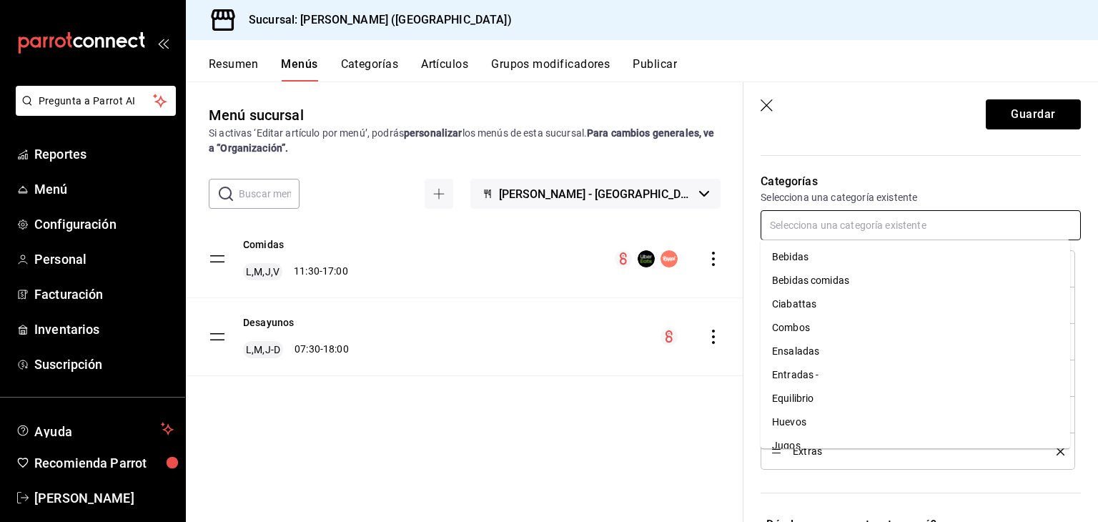
click at [801, 405] on li "Equilibrio" at bounding box center [916, 399] width 310 height 24
click at [779, 223] on input "text" at bounding box center [921, 225] width 320 height 30
click at [801, 393] on li "Huevos" at bounding box center [916, 399] width 310 height 24
click at [820, 220] on input "text" at bounding box center [921, 225] width 320 height 30
click at [817, 393] on li "Jugos" at bounding box center [916, 399] width 310 height 24
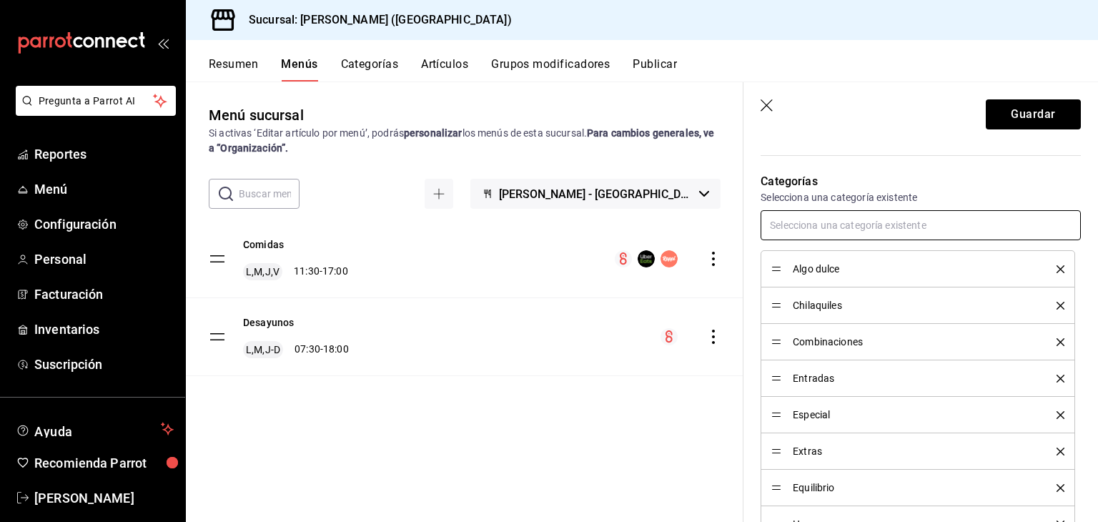
click at [779, 229] on input "text" at bounding box center [921, 225] width 320 height 30
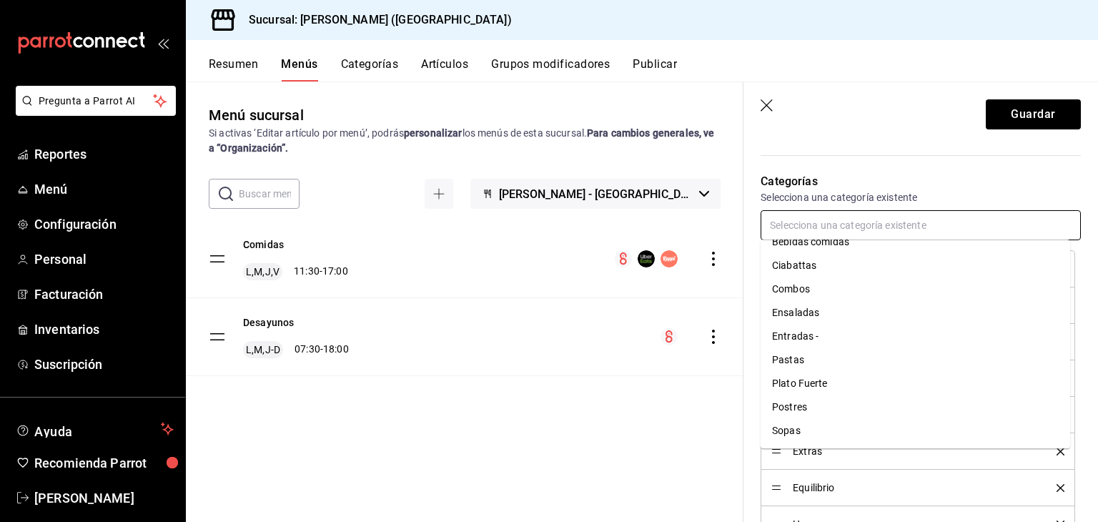
scroll to position [0, 0]
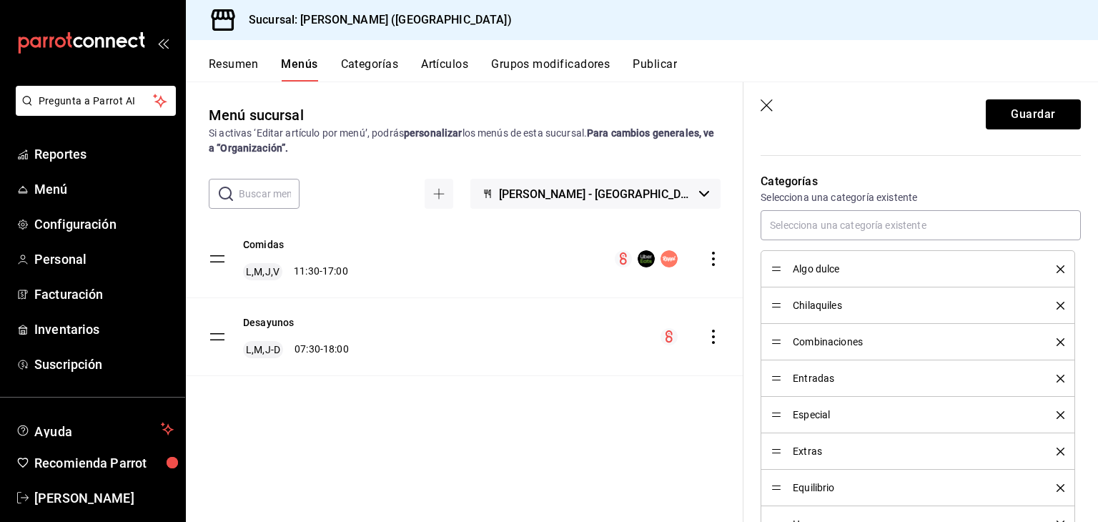
drag, startPoint x: 903, startPoint y: 131, endPoint x: 972, endPoint y: 150, distance: 72.0
drag, startPoint x: 972, startPoint y: 150, endPoint x: 1012, endPoint y: 160, distance: 40.6
click at [1012, 160] on div "Categorías Selecciona una categoría existente Algo dulce Chilaquiles Combinacio…" at bounding box center [912, 382] width 337 height 453
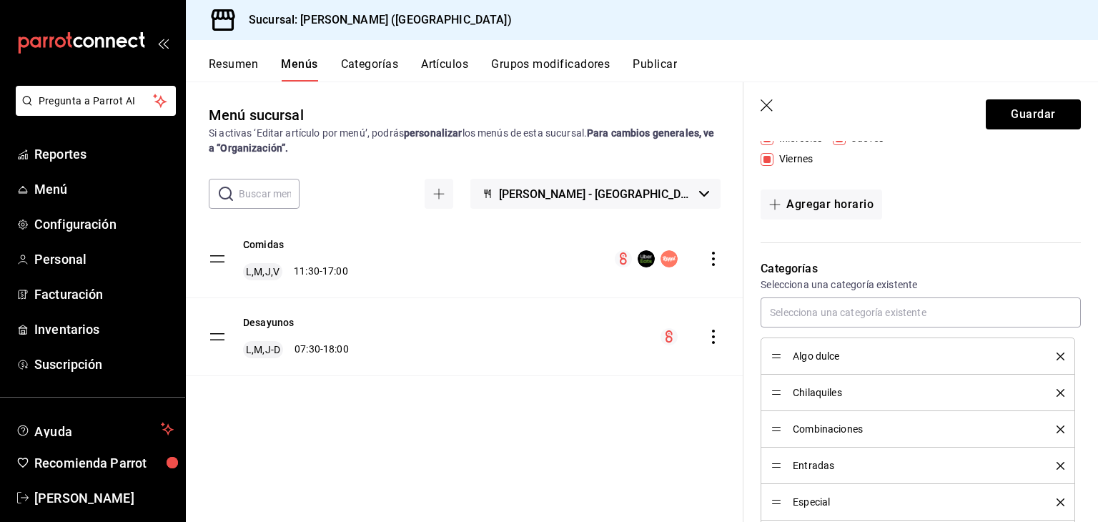
scroll to position [277, 0]
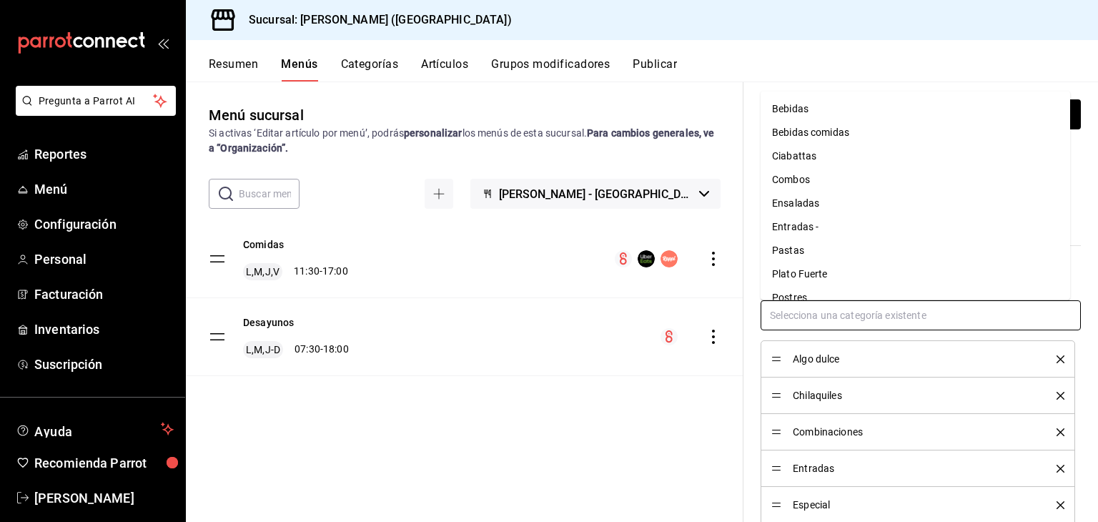
click at [817, 312] on input "text" at bounding box center [921, 315] width 320 height 30
click at [775, 109] on li "Bebidas" at bounding box center [916, 109] width 310 height 24
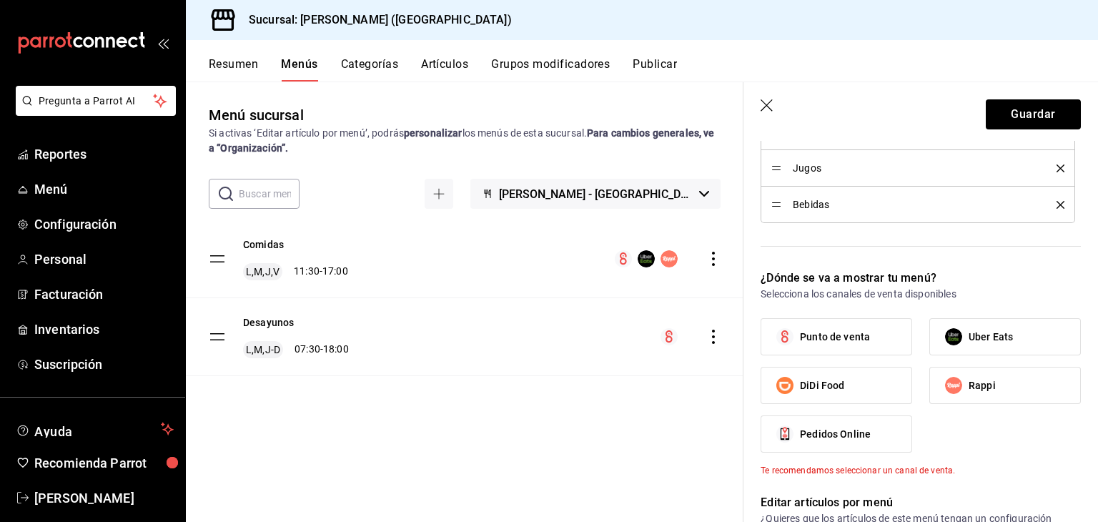
scroll to position [758, 0]
click at [865, 340] on span "Punto de venta" at bounding box center [835, 339] width 70 height 15
click at [800, 340] on input "Punto de venta" at bounding box center [785, 339] width 30 height 30
checkbox input "true"
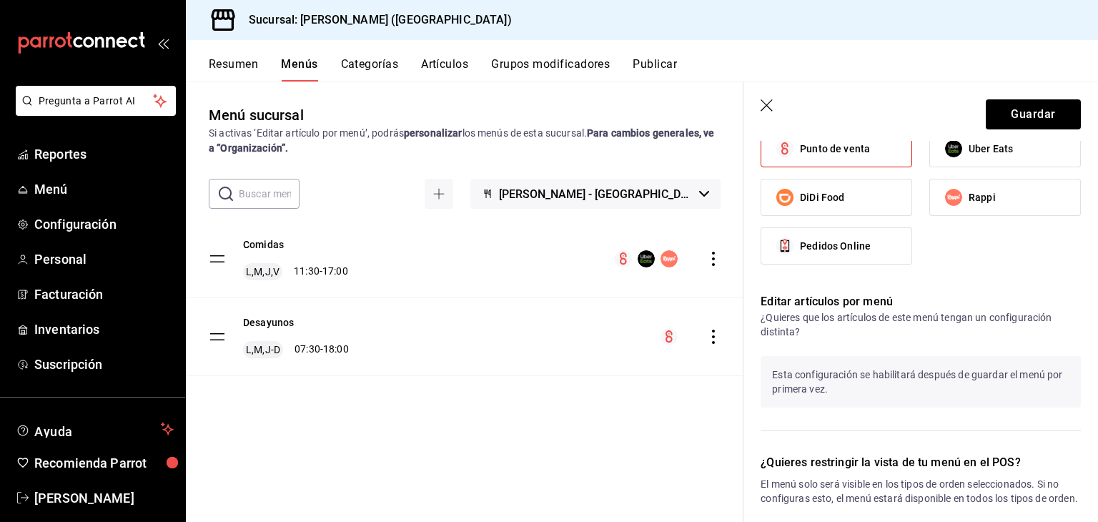
scroll to position [958, 0]
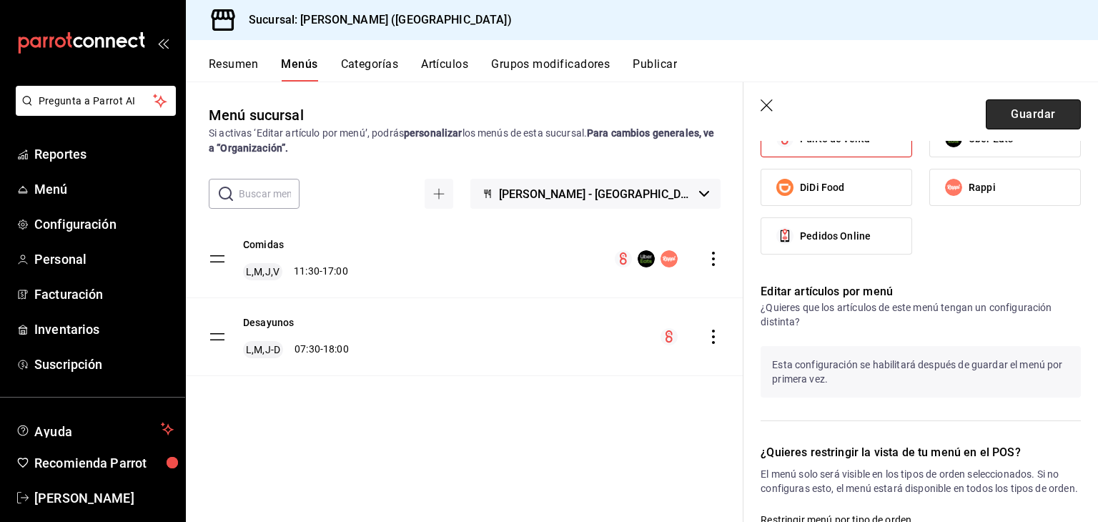
click at [1024, 104] on button "Guardar" at bounding box center [1033, 114] width 95 height 30
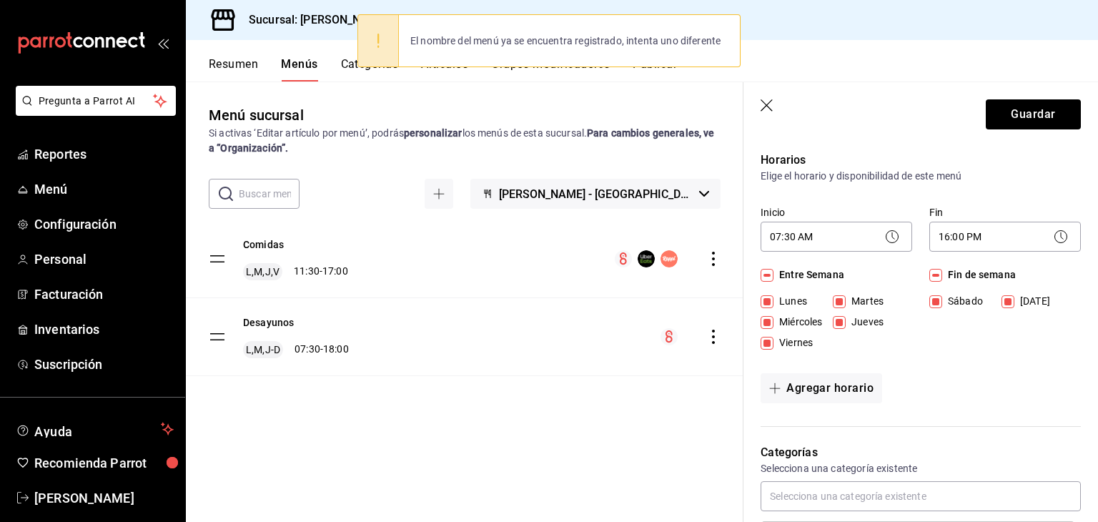
scroll to position [0, 0]
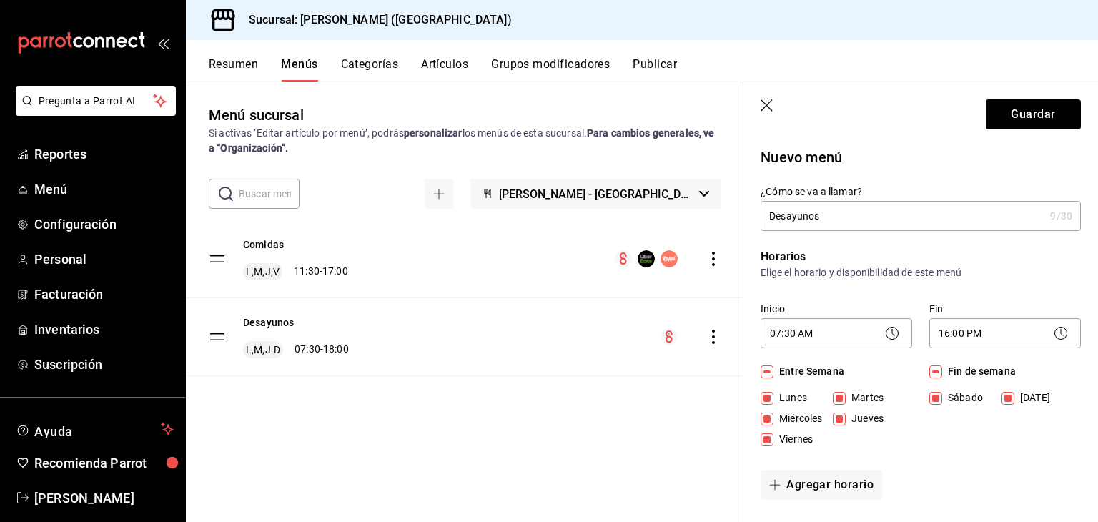
click at [856, 213] on input "Desayunos" at bounding box center [903, 216] width 284 height 29
type input "Desayuno"
click at [1025, 121] on button "Guardar" at bounding box center [1033, 114] width 95 height 30
